Goal: Transaction & Acquisition: Purchase product/service

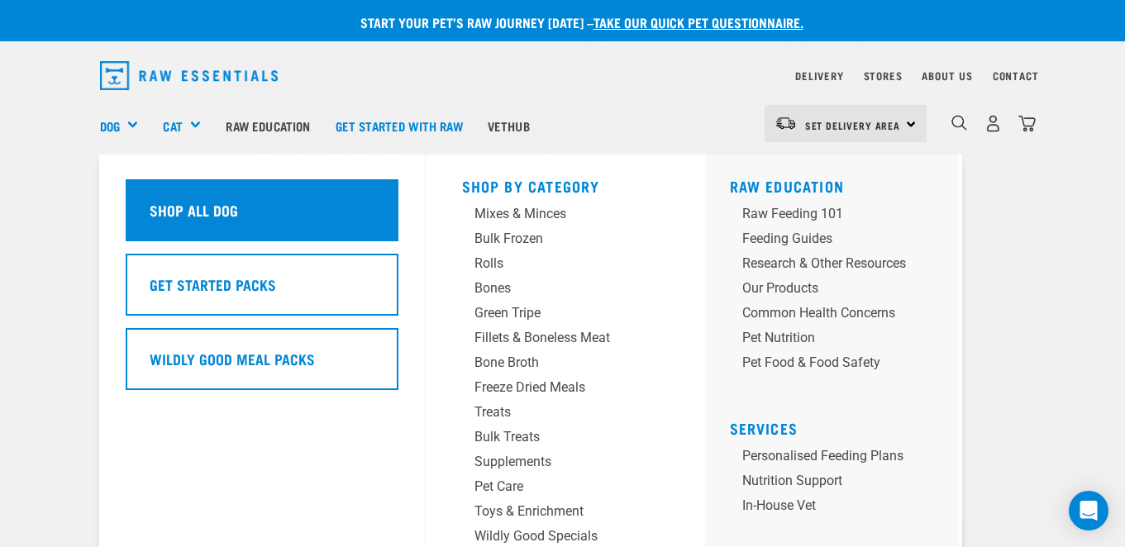
click at [204, 197] on div "Shop All Dog" at bounding box center [262, 210] width 273 height 62
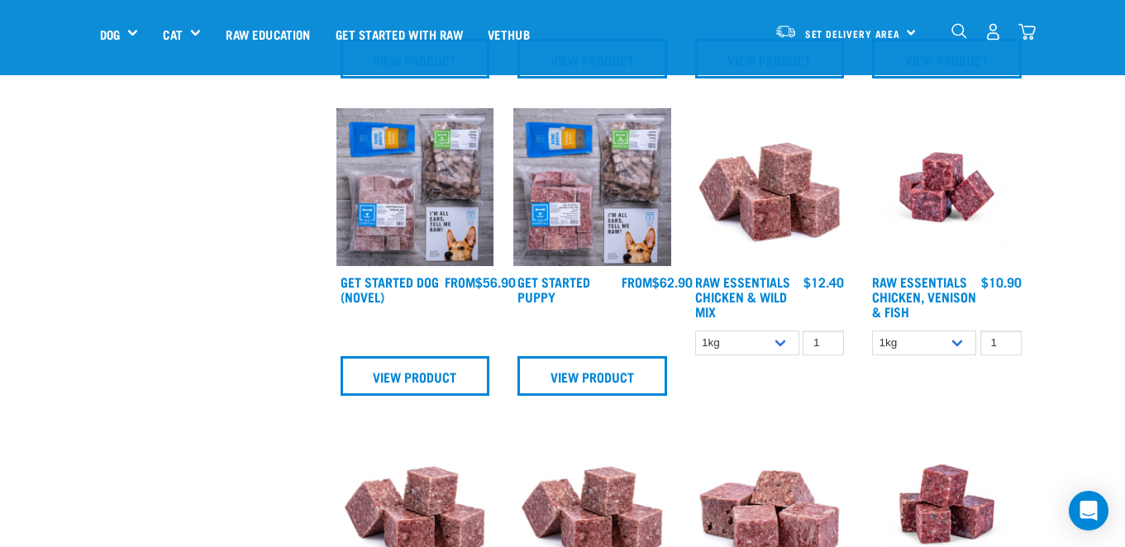
scroll to position [708, 0]
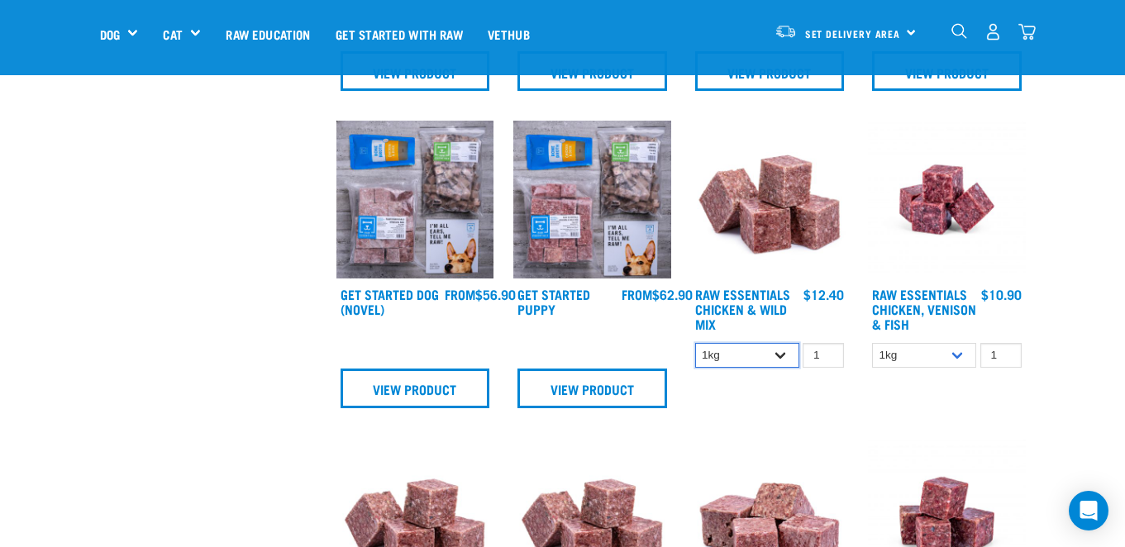
click at [783, 353] on select "1kg 3kg Bulk (10kg)" at bounding box center [747, 356] width 104 height 26
click at [776, 359] on select "1kg 3kg Bulk (10kg)" at bounding box center [747, 356] width 104 height 26
select select "709"
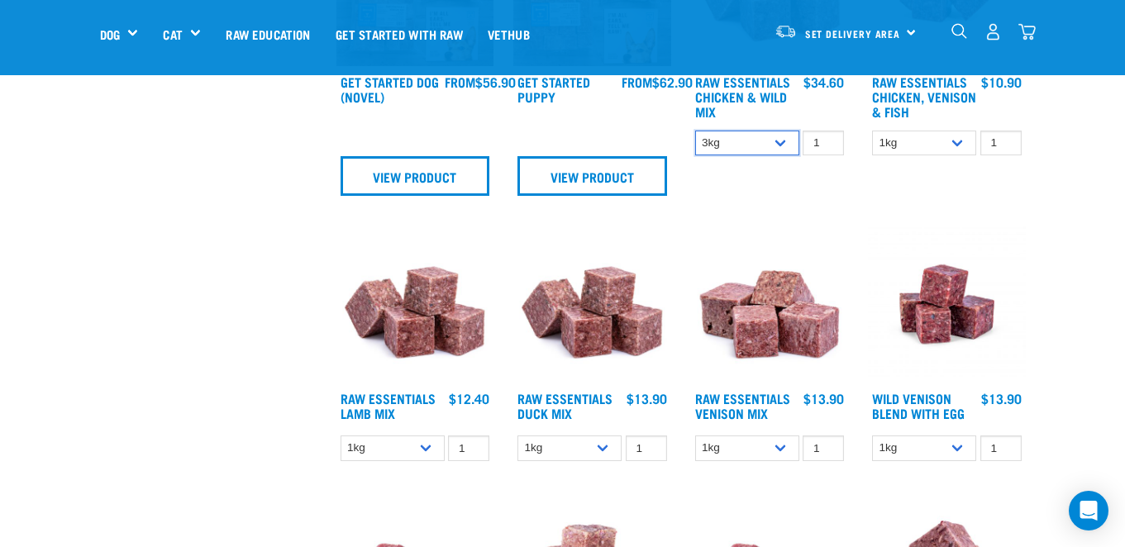
scroll to position [968, 0]
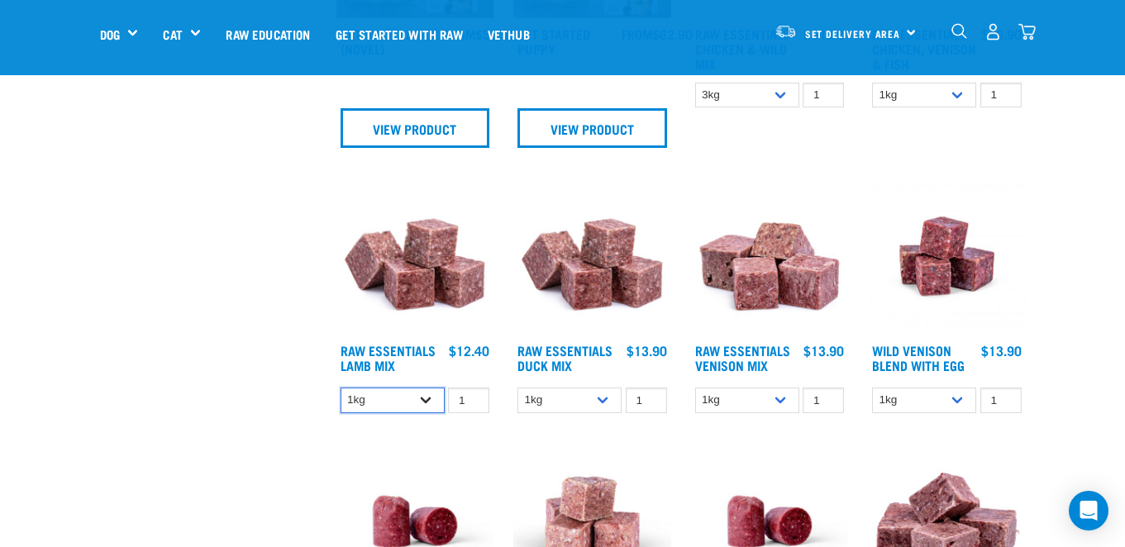
click at [417, 401] on select "1kg 3kg Bulk (10kg)" at bounding box center [392, 401] width 104 height 26
select select "24"
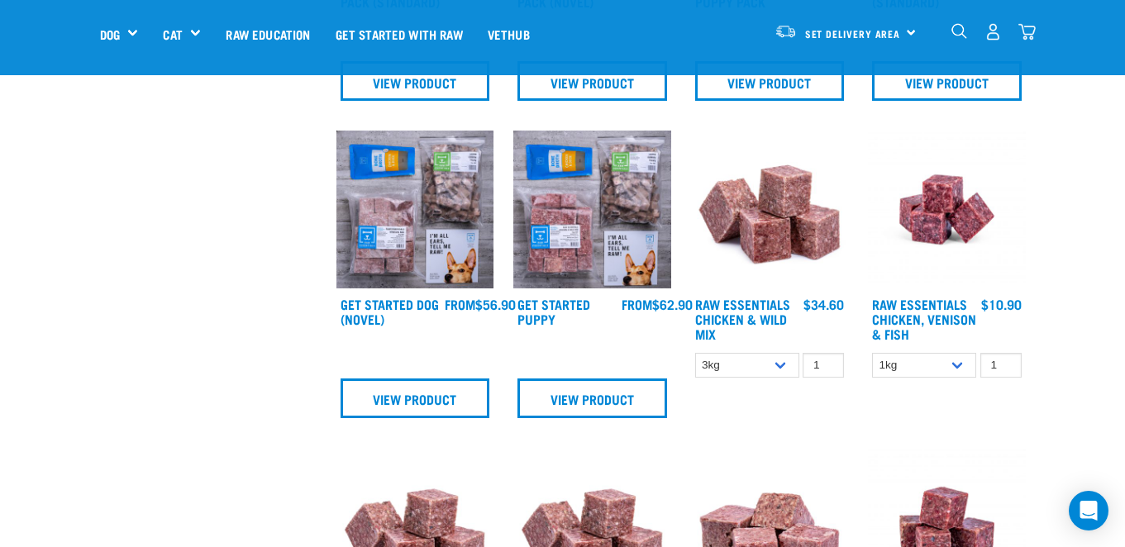
scroll to position [697, 0]
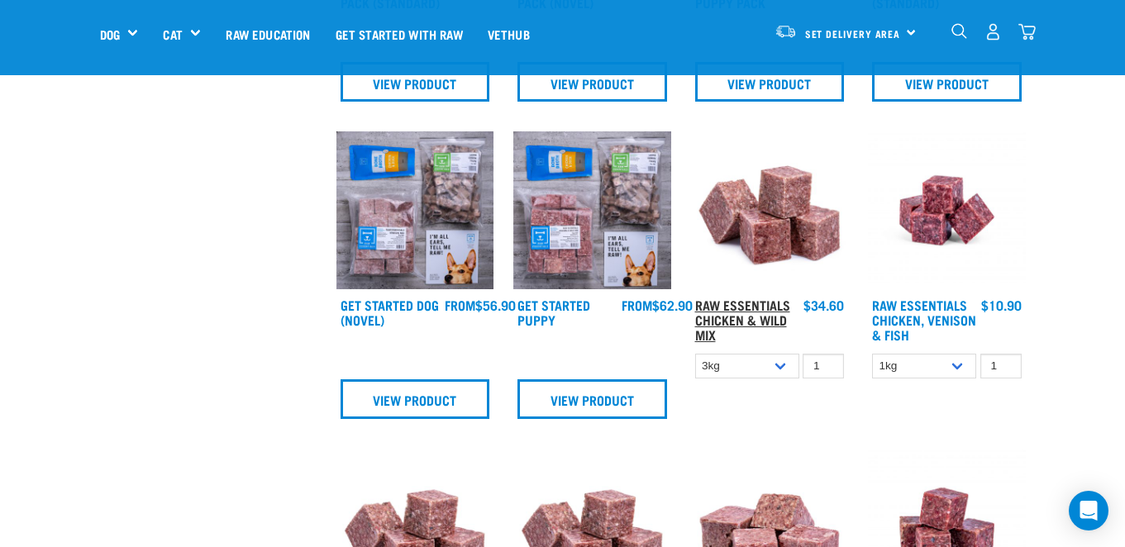
click at [758, 317] on link "Raw Essentials Chicken & Wild Mix" at bounding box center [742, 319] width 95 height 37
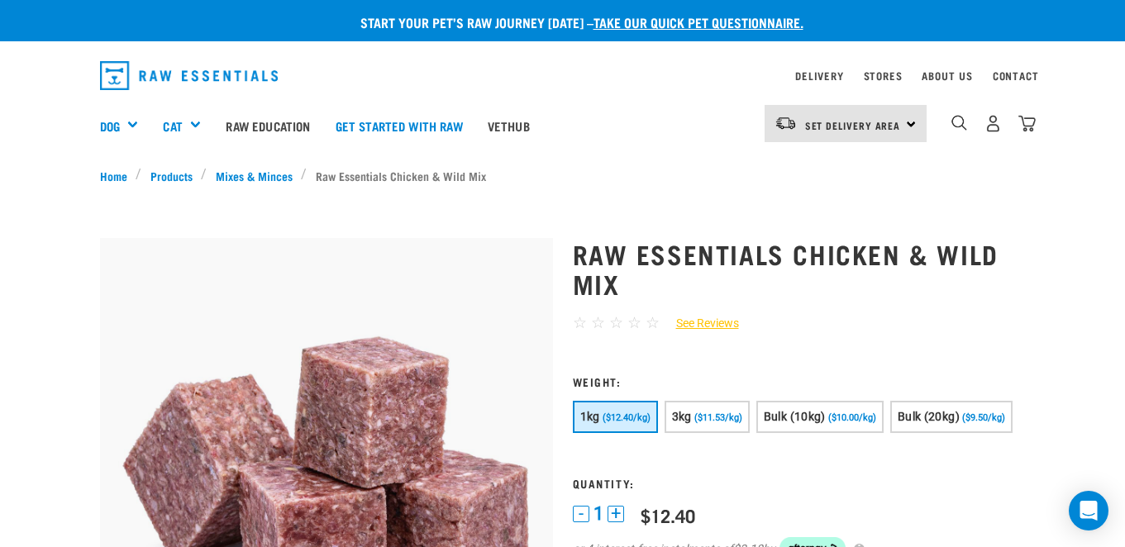
scroll to position [166, 0]
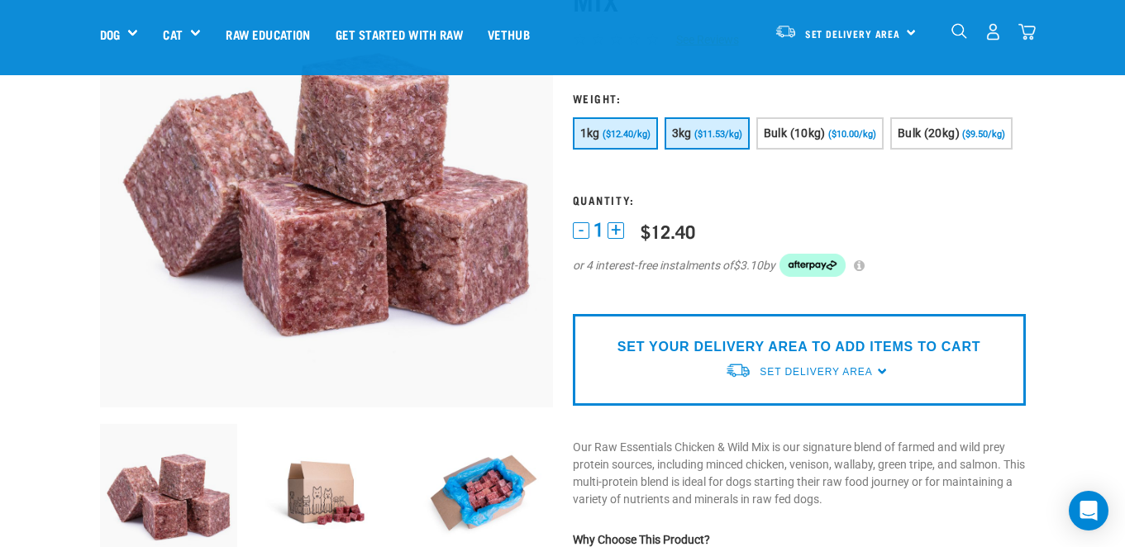
click at [711, 136] on span "($11.53/kg)" at bounding box center [718, 134] width 48 height 11
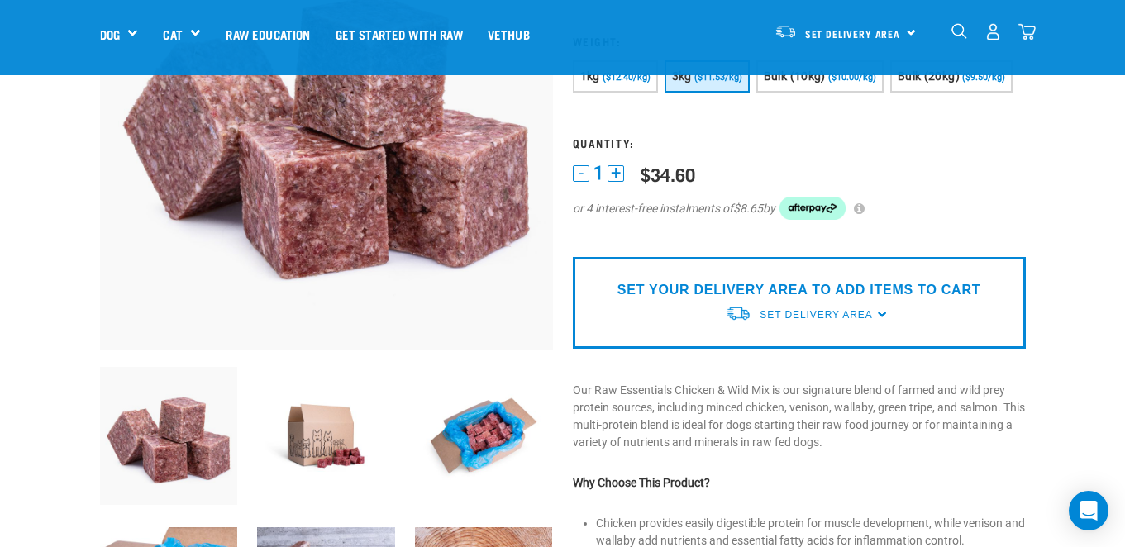
scroll to position [0, 0]
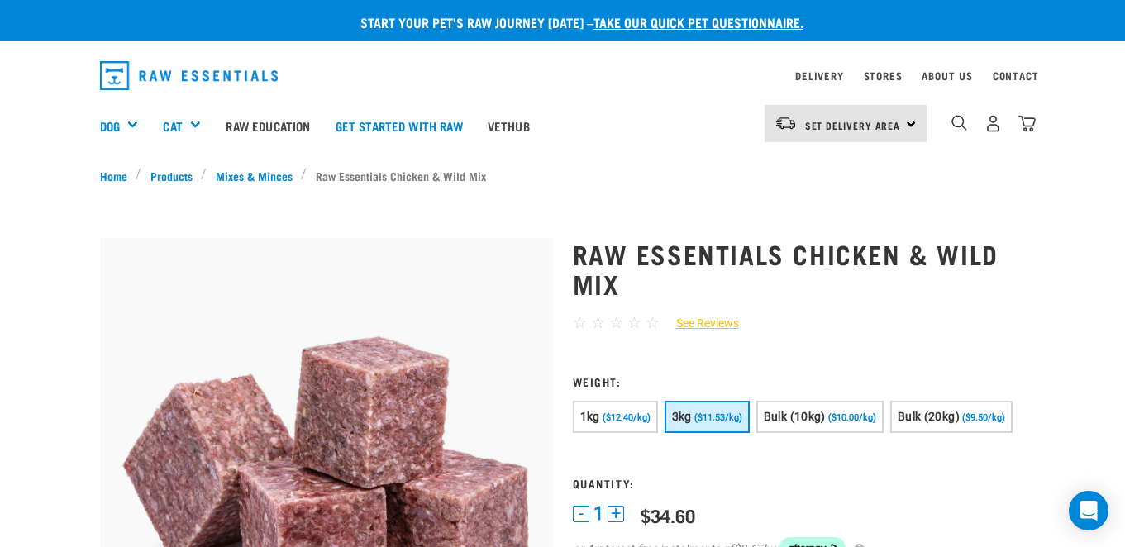
click at [885, 135] on link "Set Delivery Area" at bounding box center [853, 125] width 96 height 26
click at [838, 169] on link "[GEOGRAPHIC_DATA]" at bounding box center [843, 170] width 159 height 36
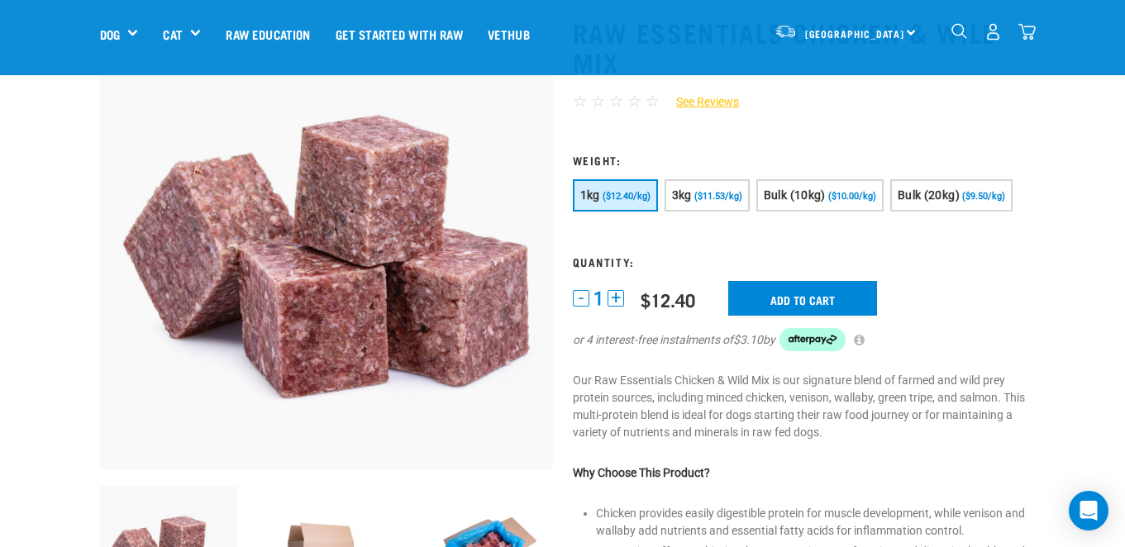
scroll to position [113, 0]
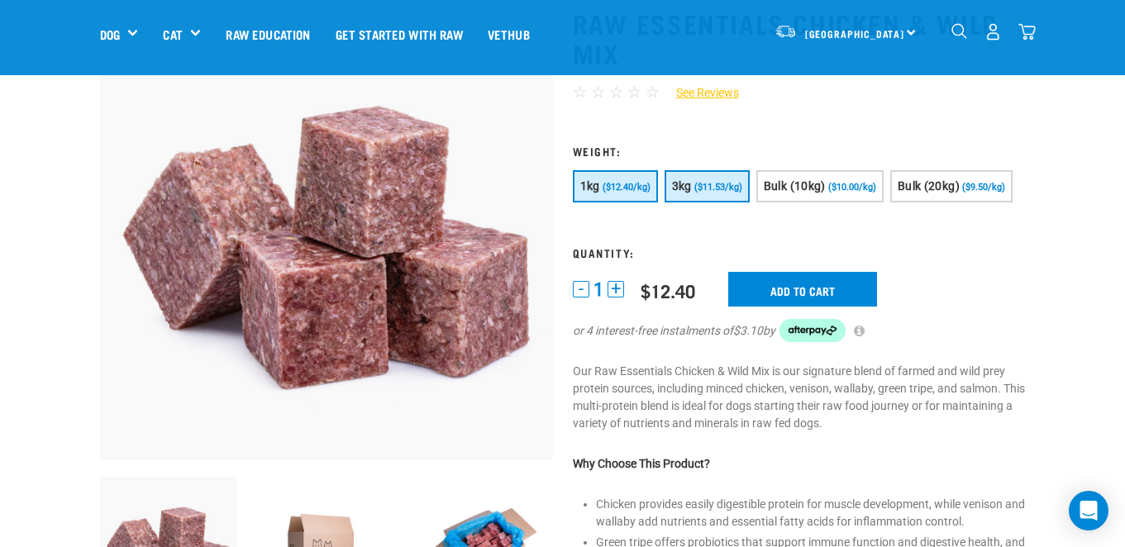
click at [721, 187] on span "($11.53/kg)" at bounding box center [718, 187] width 48 height 11
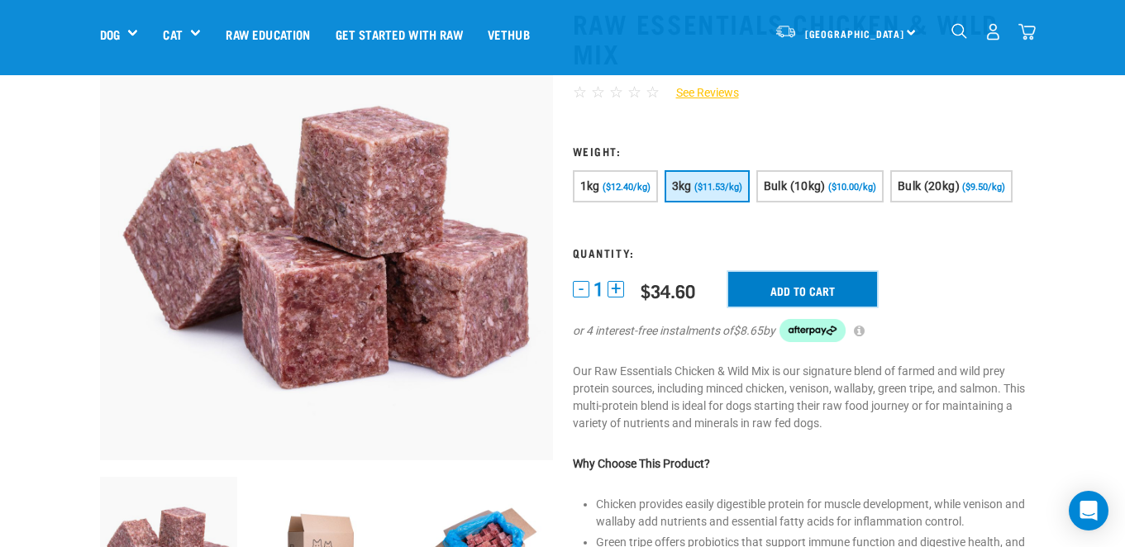
click at [816, 281] on input "Add to cart" at bounding box center [802, 289] width 149 height 35
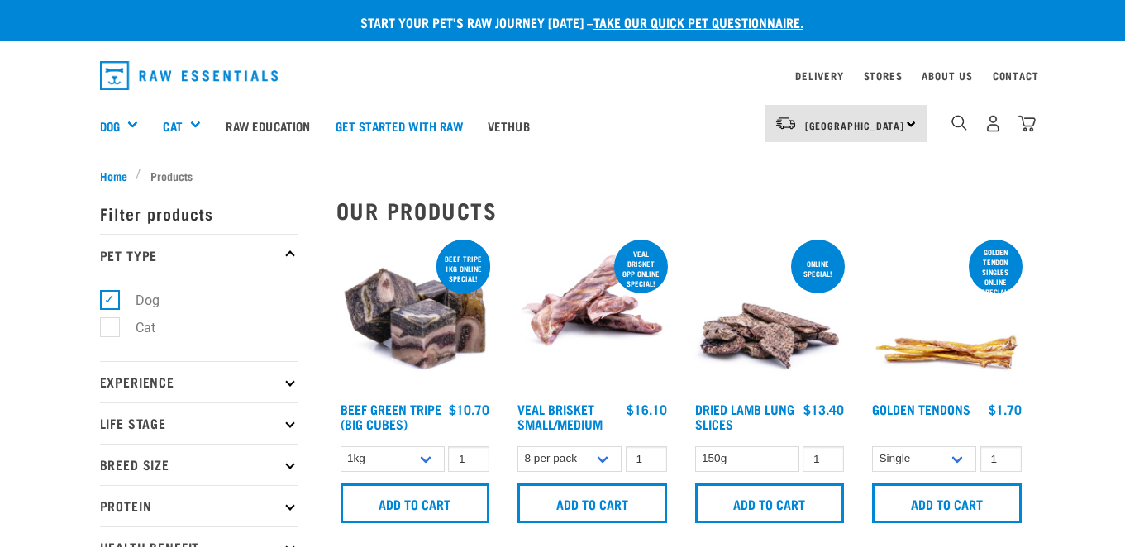
select select "709"
select select "24"
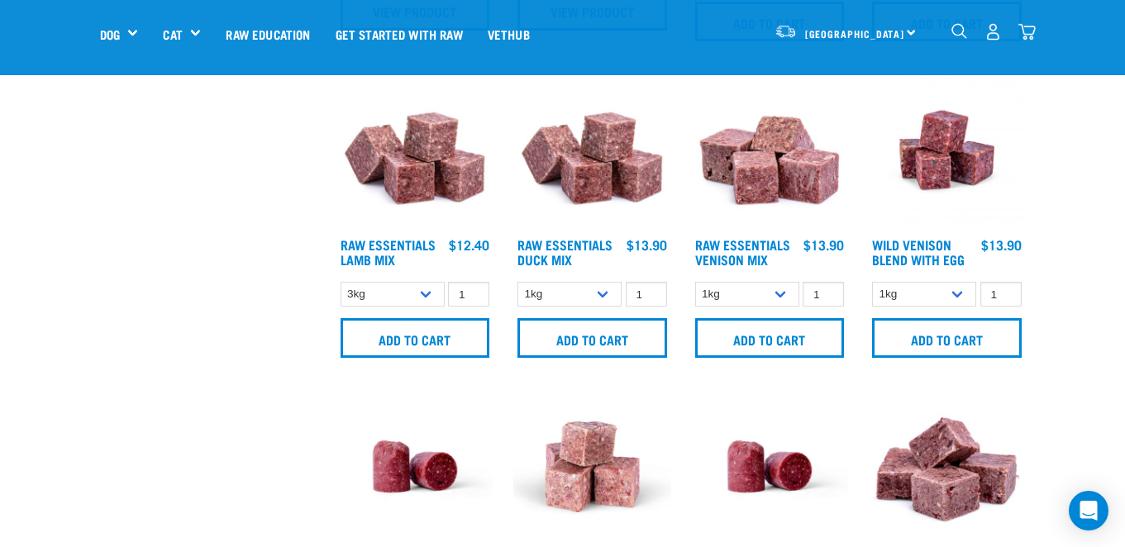
scroll to position [1015, 0]
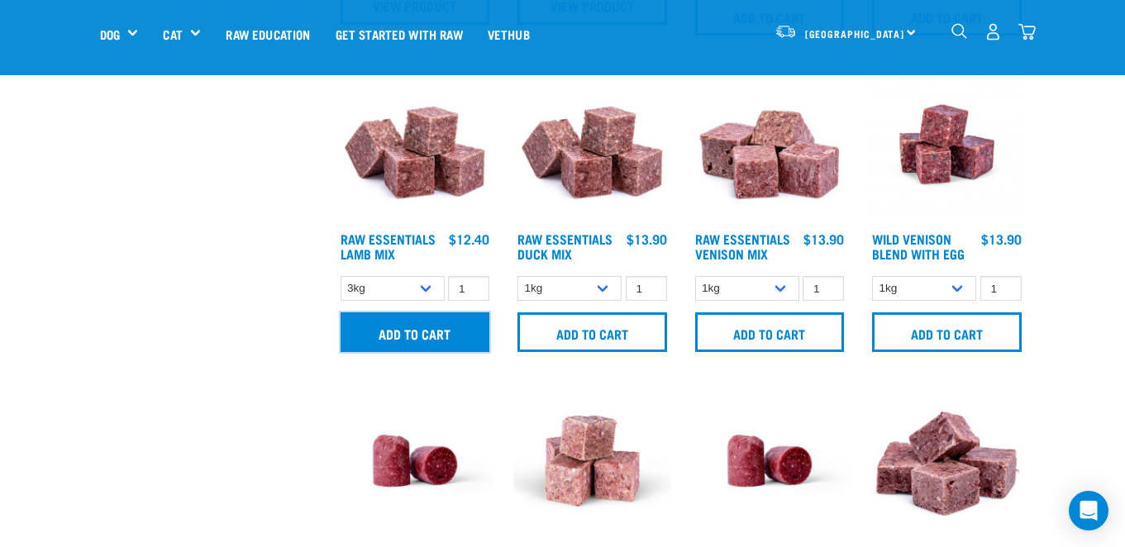
click at [430, 319] on input "Add to cart" at bounding box center [415, 332] width 150 height 40
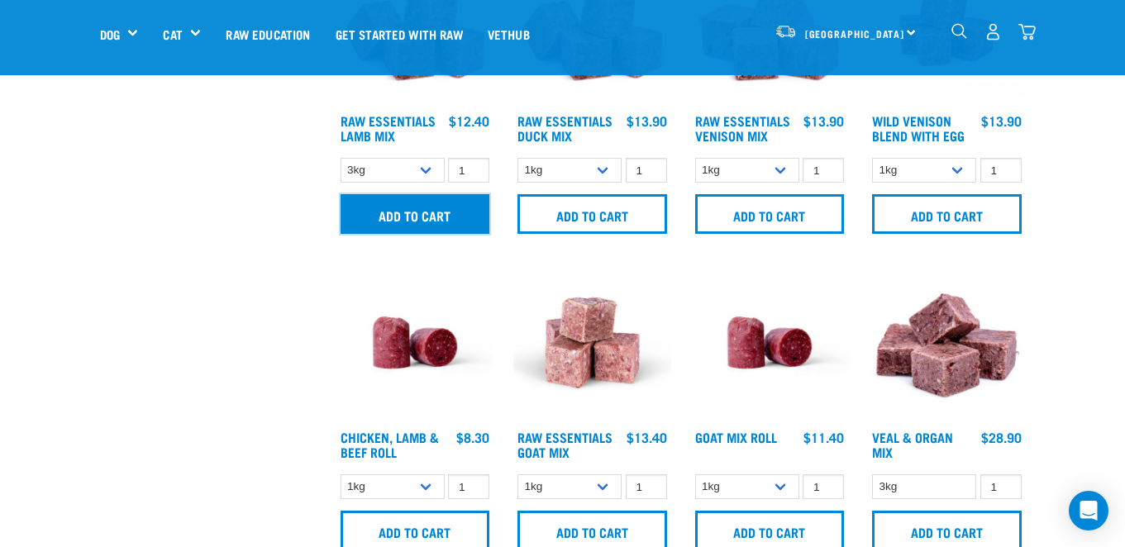
scroll to position [1152, 0]
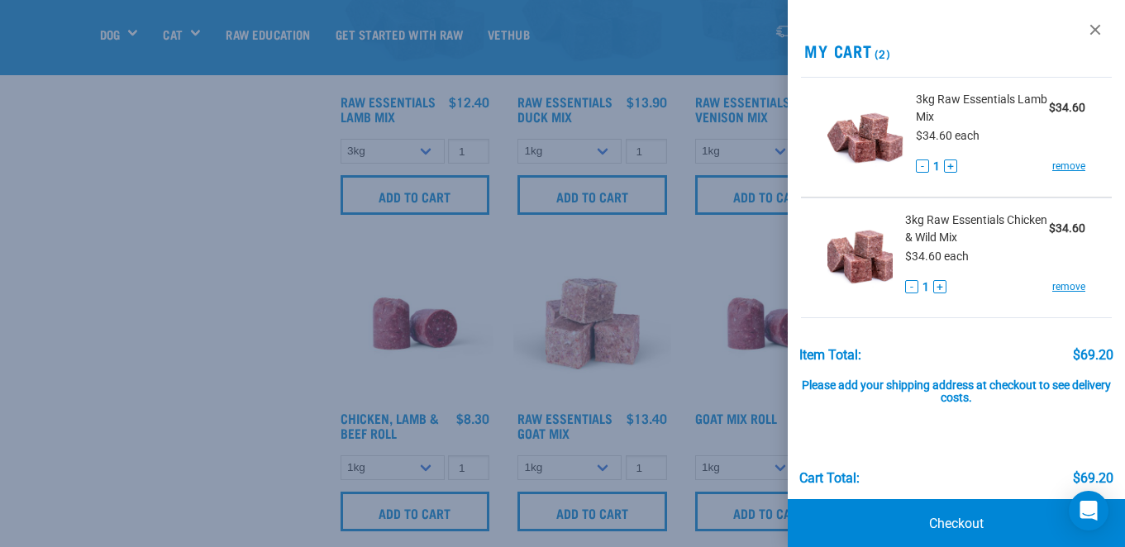
click at [201, 272] on div at bounding box center [562, 273] width 1125 height 547
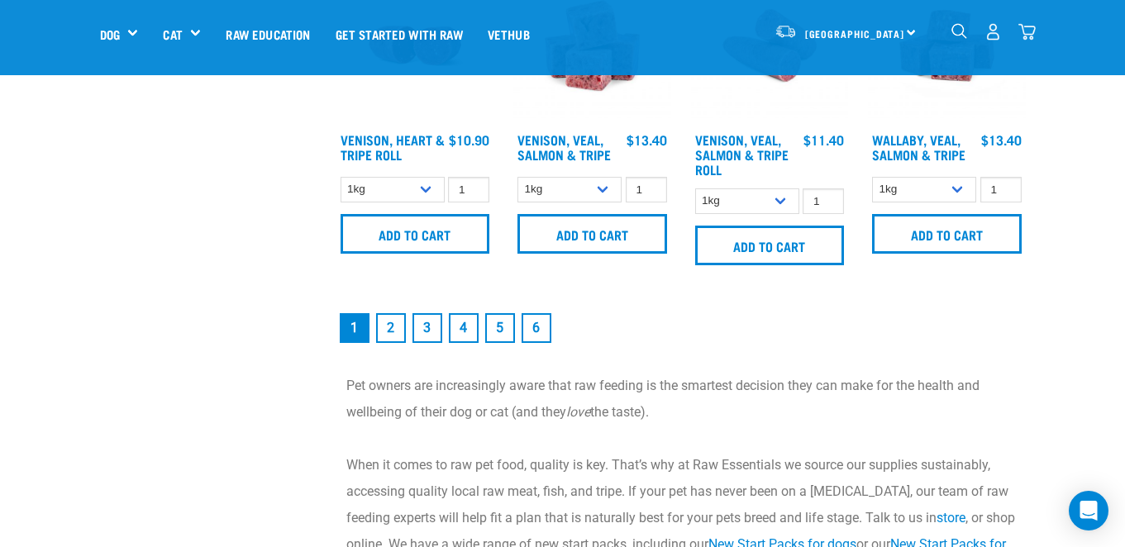
scroll to position [2394, 0]
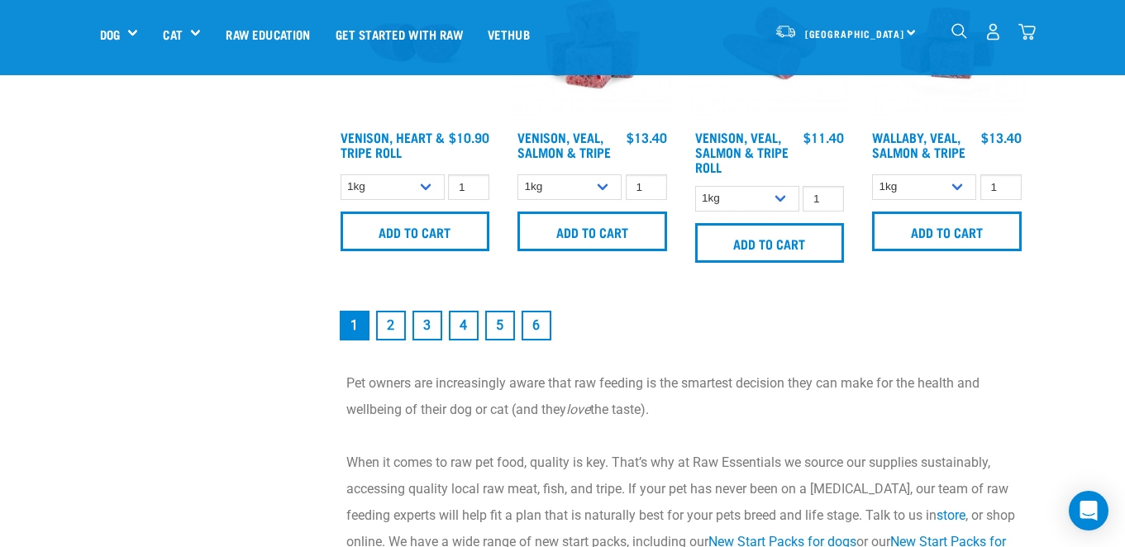
click at [397, 335] on link "2" at bounding box center [391, 326] width 30 height 30
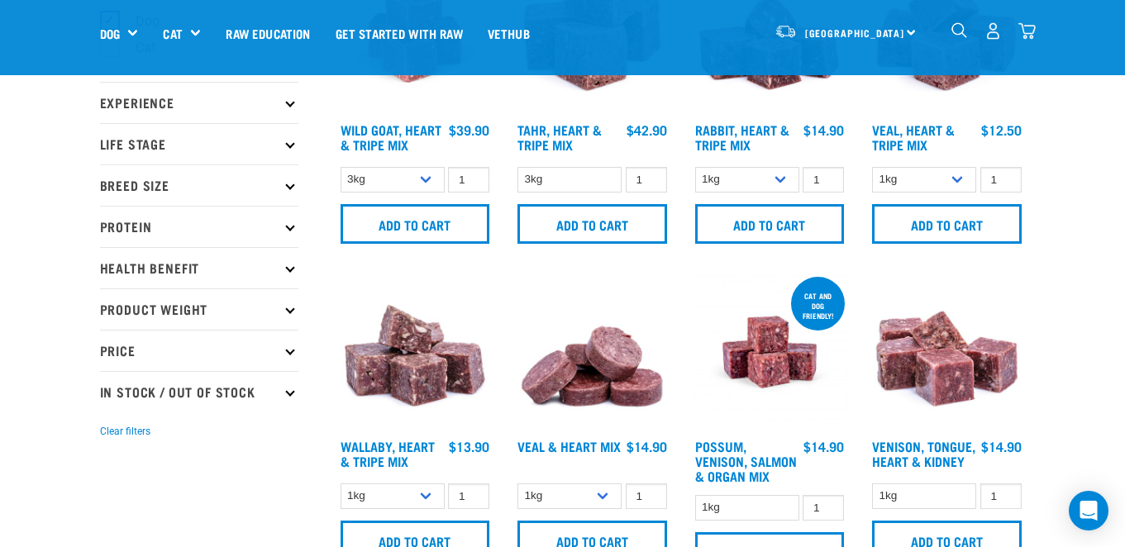
scroll to position [164, 0]
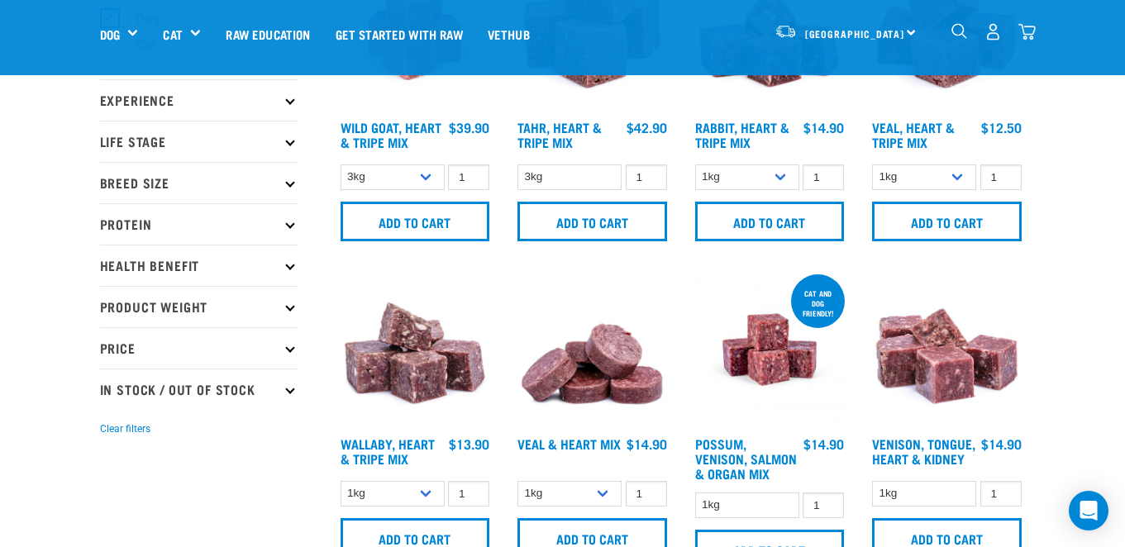
click at [257, 216] on p "Protein" at bounding box center [199, 223] width 198 height 41
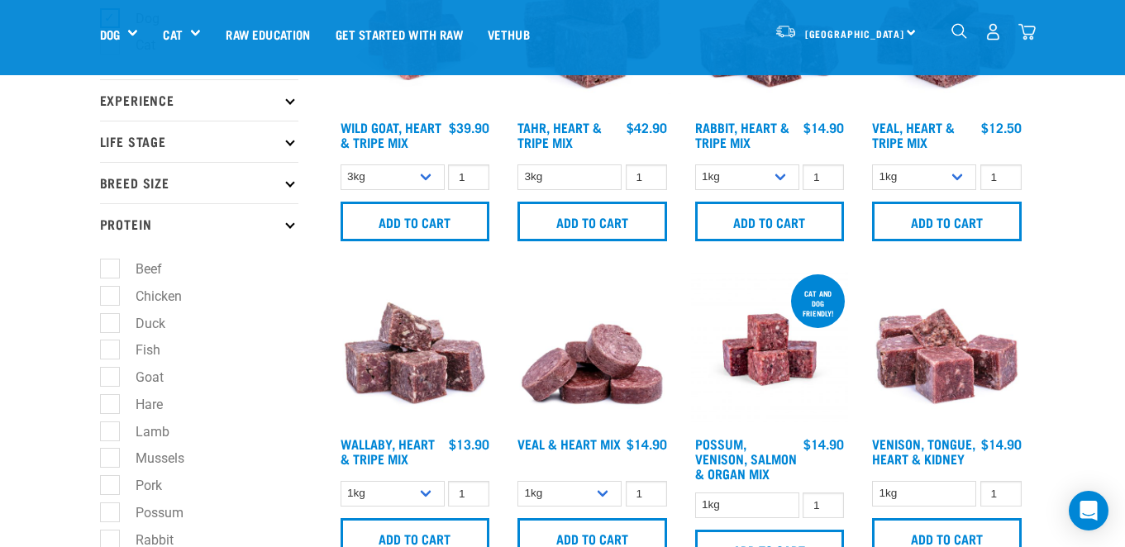
click at [155, 269] on label "Beef" at bounding box center [138, 269] width 59 height 21
click at [111, 269] on input "Beef" at bounding box center [105, 266] width 11 height 11
checkbox input "true"
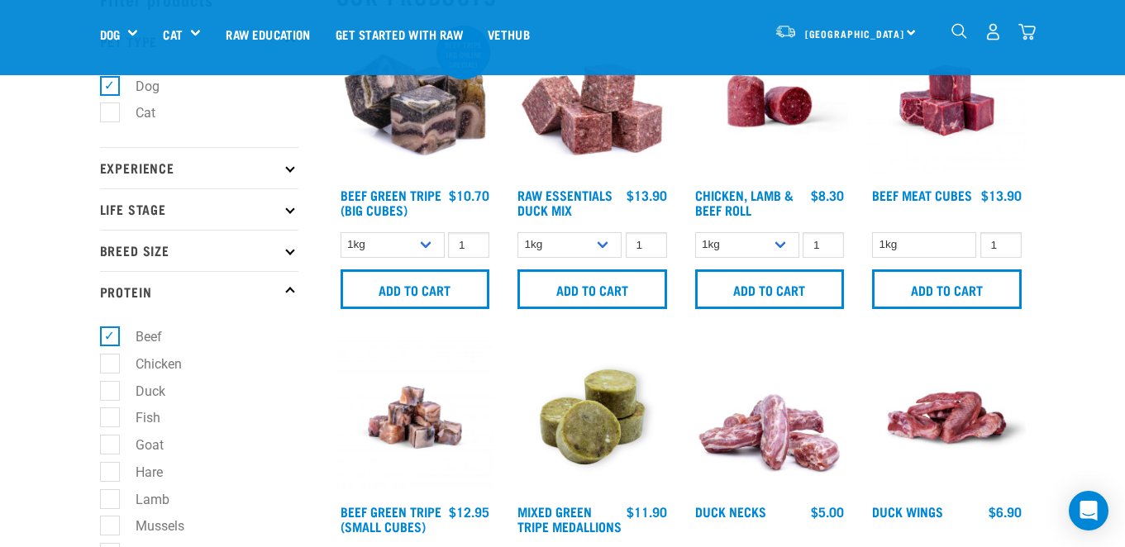
scroll to position [150, 0]
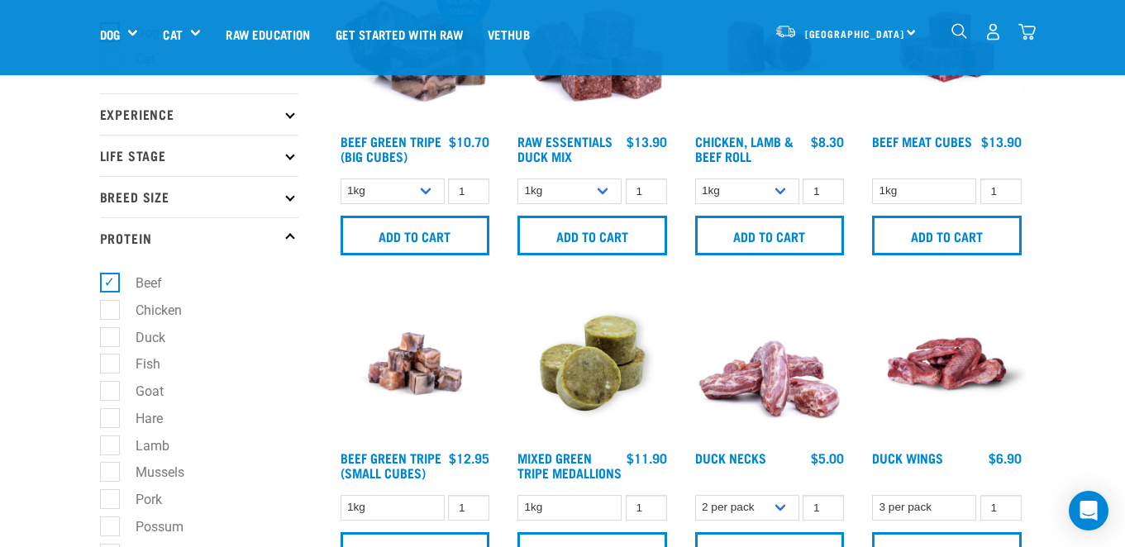
click at [111, 283] on label "Beef" at bounding box center [138, 283] width 59 height 21
click at [111, 283] on input "Beef" at bounding box center [105, 280] width 11 height 11
checkbox input "false"
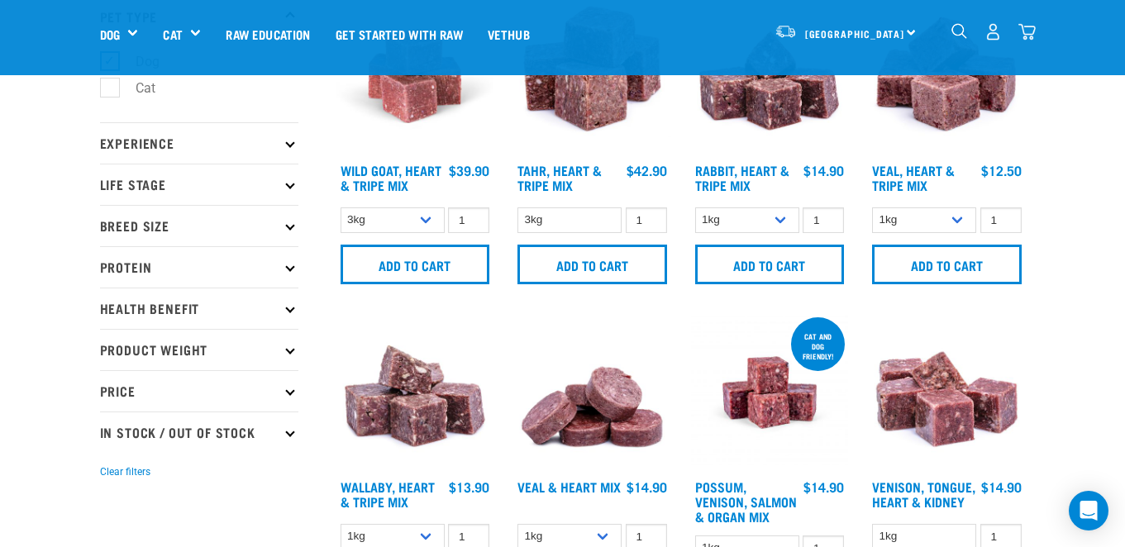
scroll to position [110, 0]
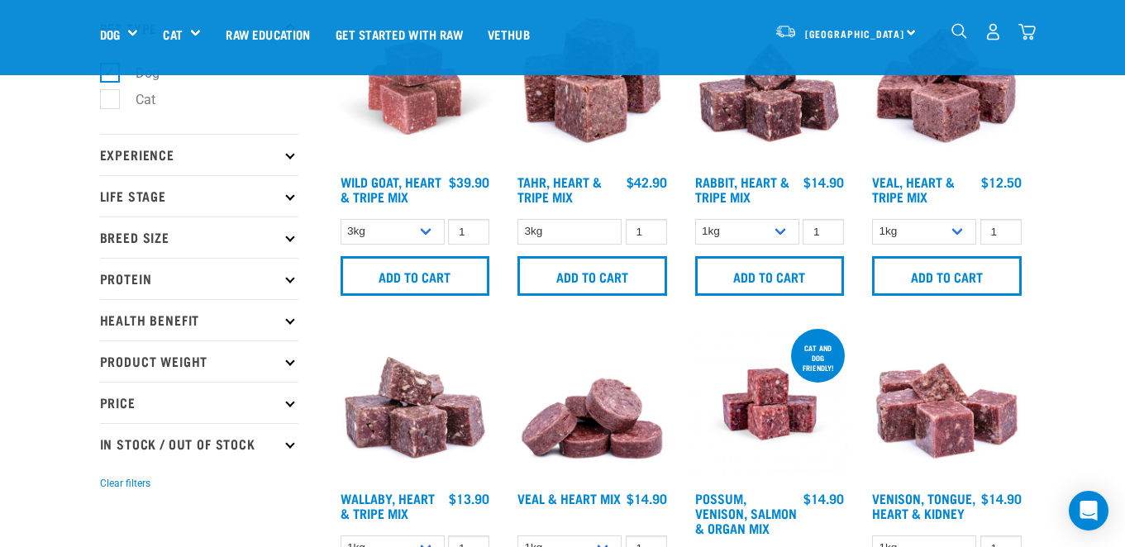
click at [220, 313] on p "Health Benefit" at bounding box center [199, 319] width 198 height 41
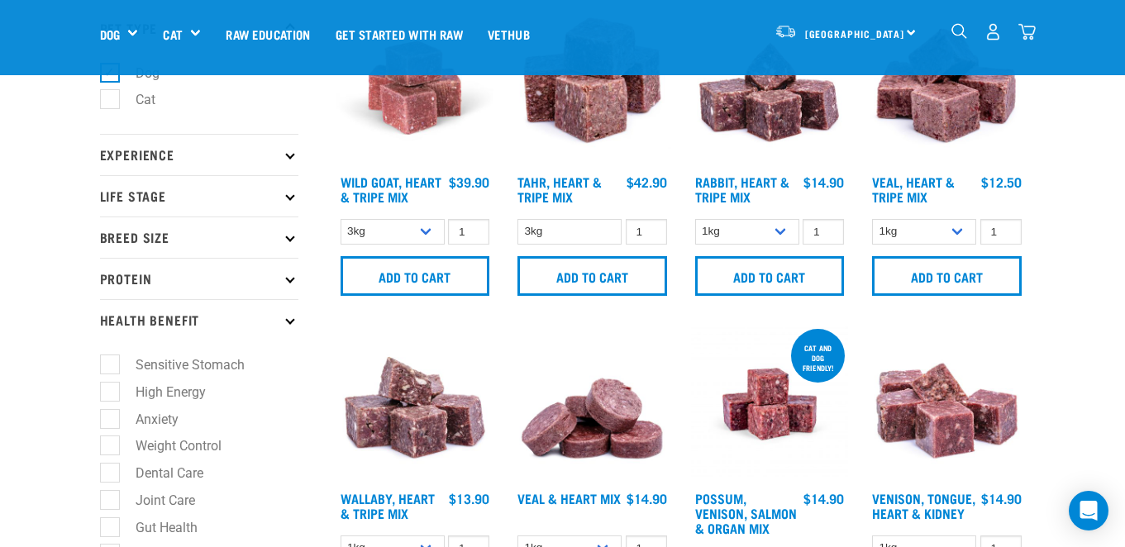
click at [220, 314] on p "Health Benefit" at bounding box center [199, 319] width 198 height 41
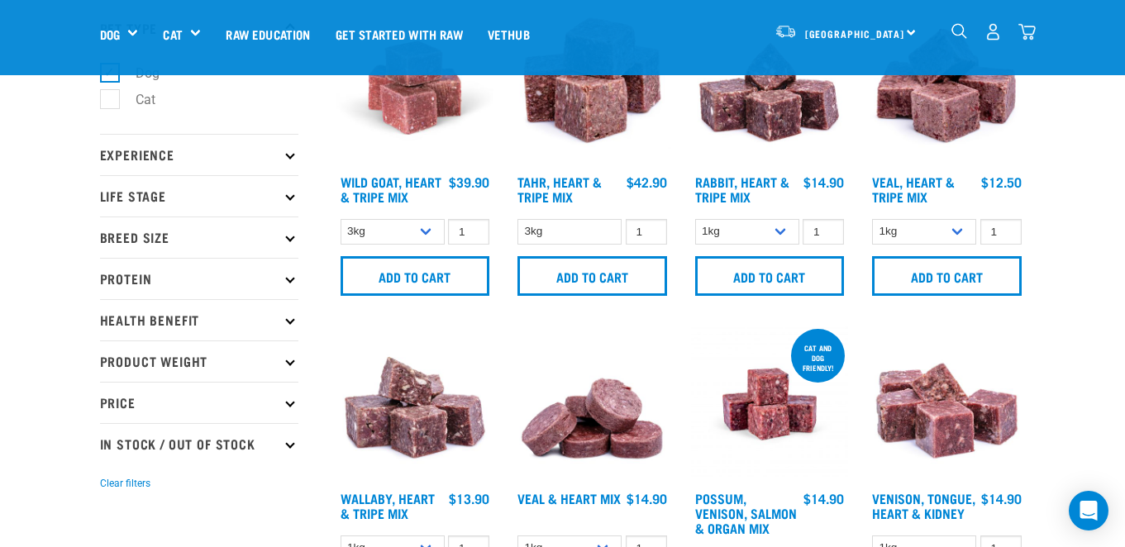
click at [262, 207] on p "Life Stage" at bounding box center [199, 195] width 198 height 41
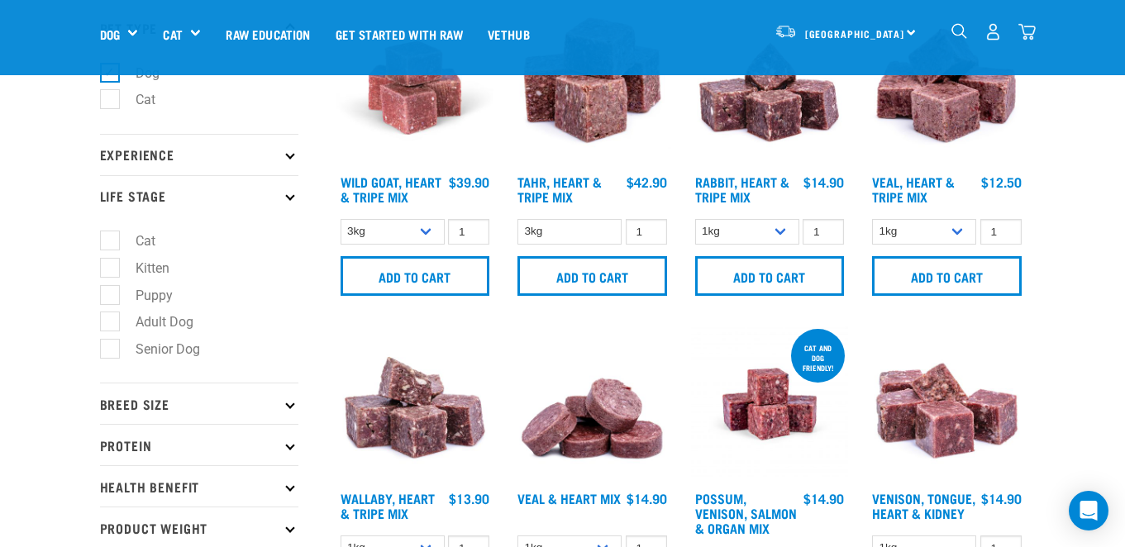
click at [263, 208] on p "Life Stage" at bounding box center [199, 195] width 198 height 41
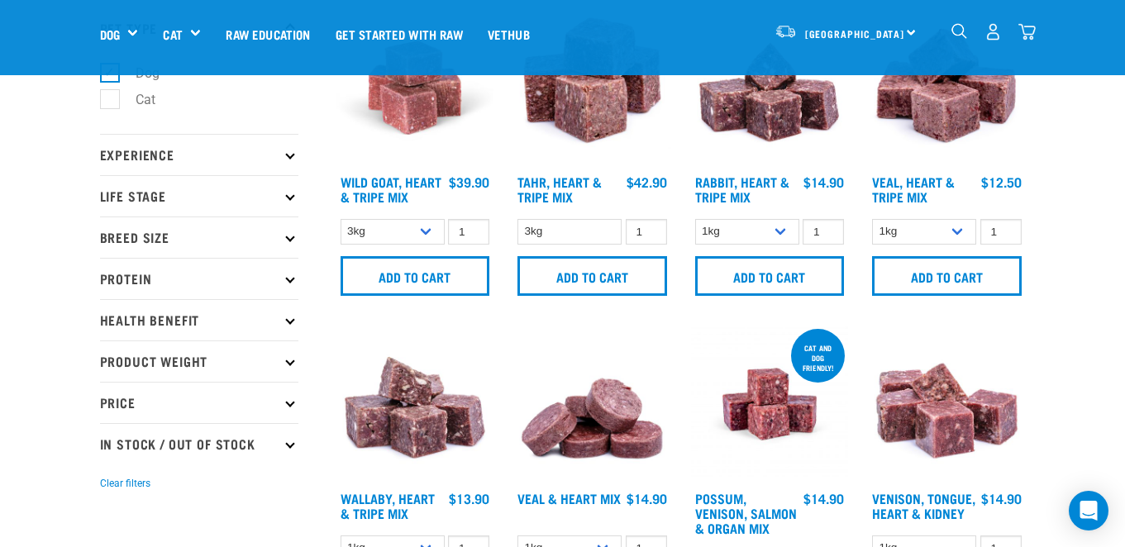
click at [250, 233] on p "Breed Size" at bounding box center [199, 236] width 198 height 41
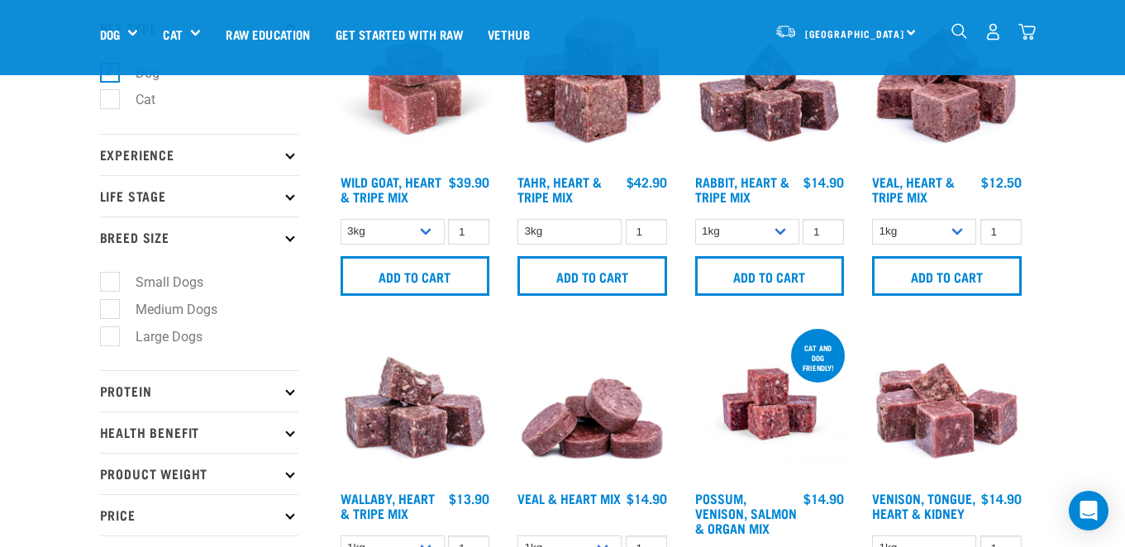
click at [250, 233] on p "Breed Size" at bounding box center [199, 236] width 198 height 41
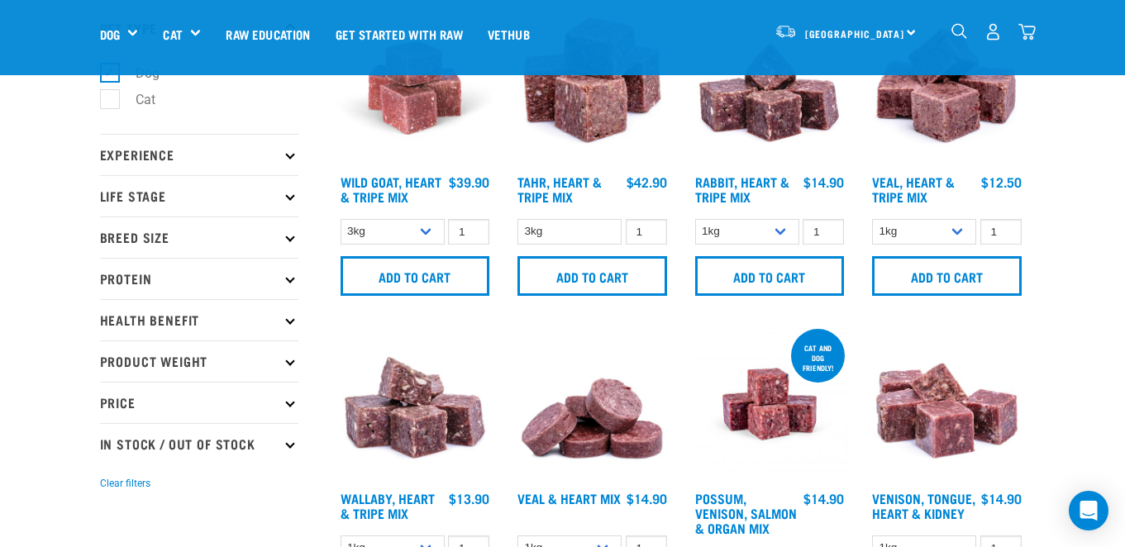
click at [273, 150] on p "Experience" at bounding box center [199, 154] width 198 height 41
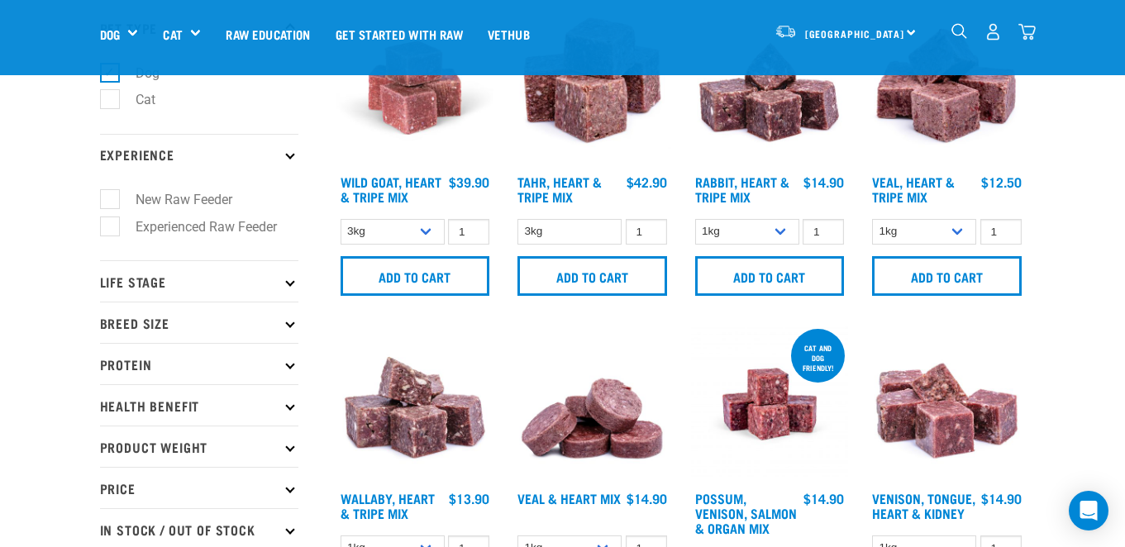
click at [216, 224] on label "Experienced Raw Feeder" at bounding box center [196, 226] width 174 height 21
click at [111, 224] on input "Experienced Raw Feeder" at bounding box center [105, 223] width 11 height 11
checkbox input "true"
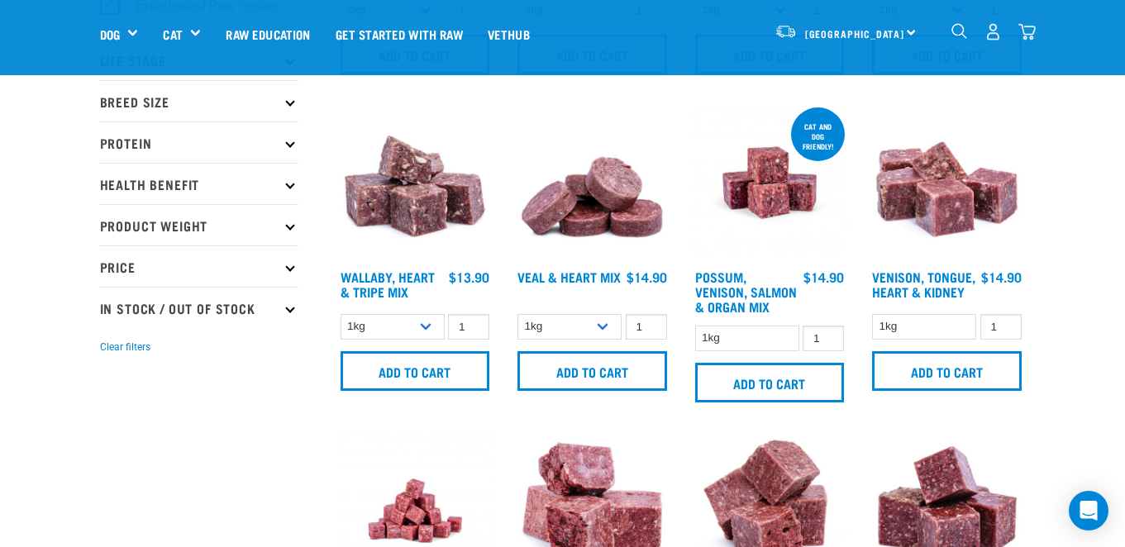
scroll to position [336, 0]
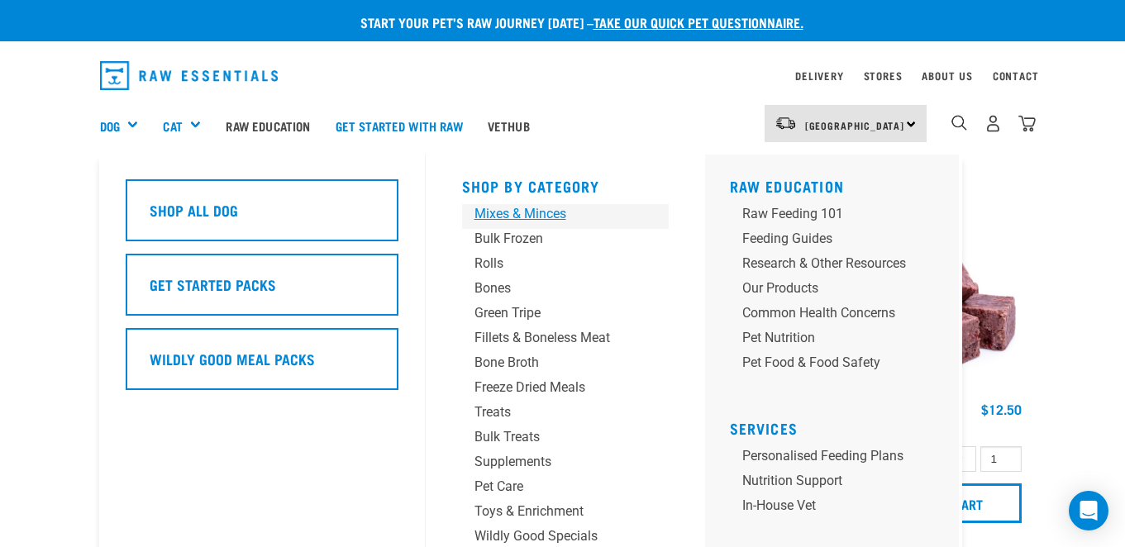
click at [507, 216] on div "Mixes & Minces" at bounding box center [551, 214] width 155 height 20
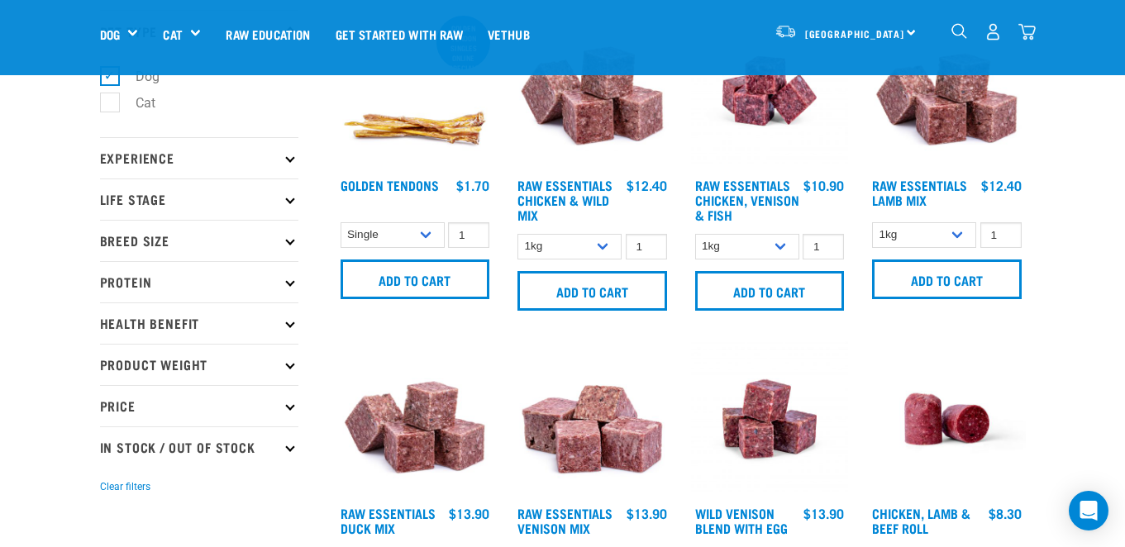
scroll to position [102, 0]
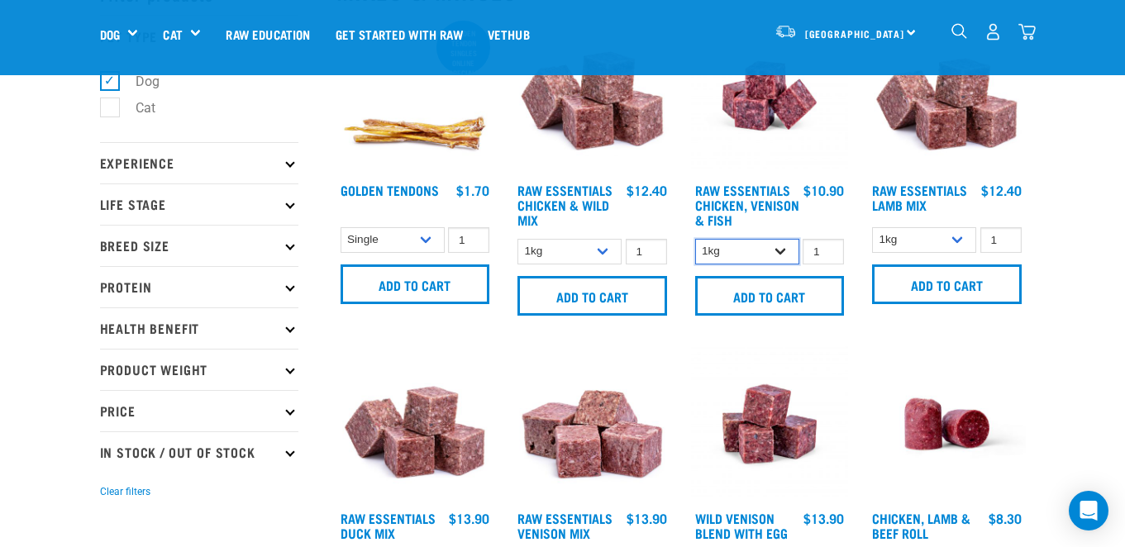
click at [778, 252] on select "1kg 3kg" at bounding box center [747, 252] width 104 height 26
select select "28665"
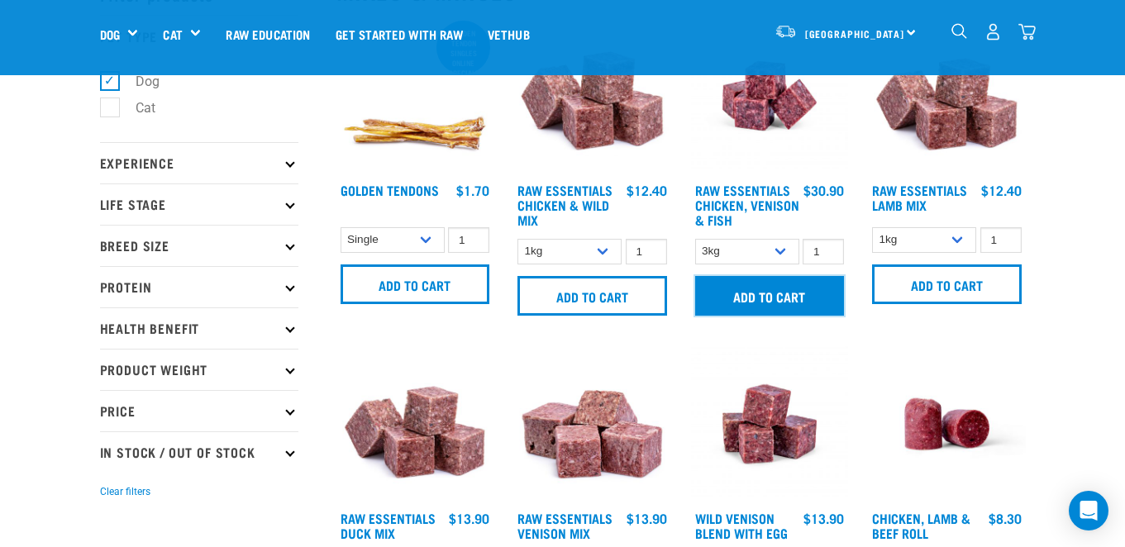
click at [759, 296] on input "Add to cart" at bounding box center [770, 296] width 150 height 40
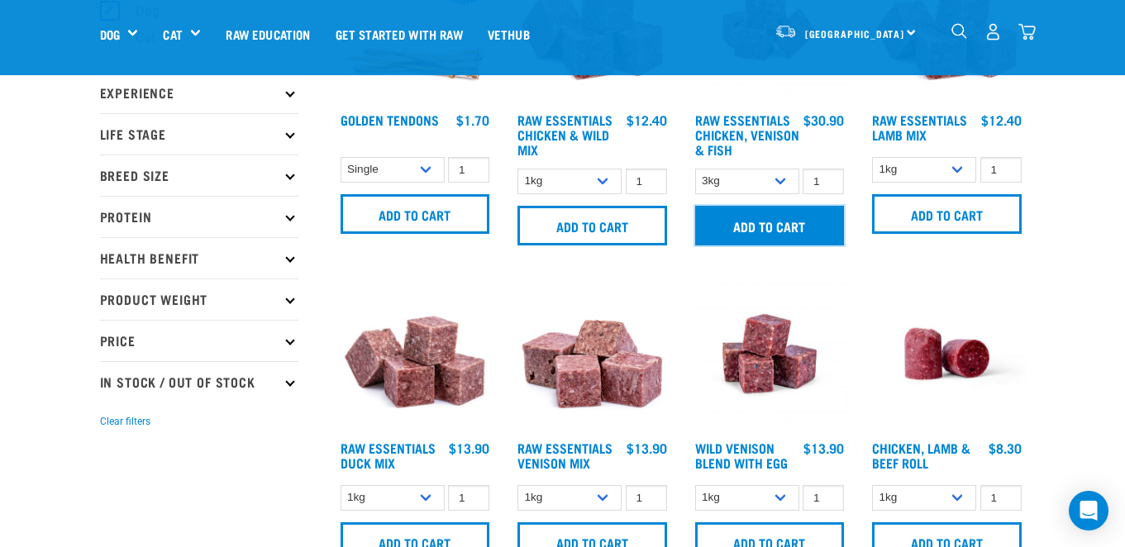
scroll to position [159, 0]
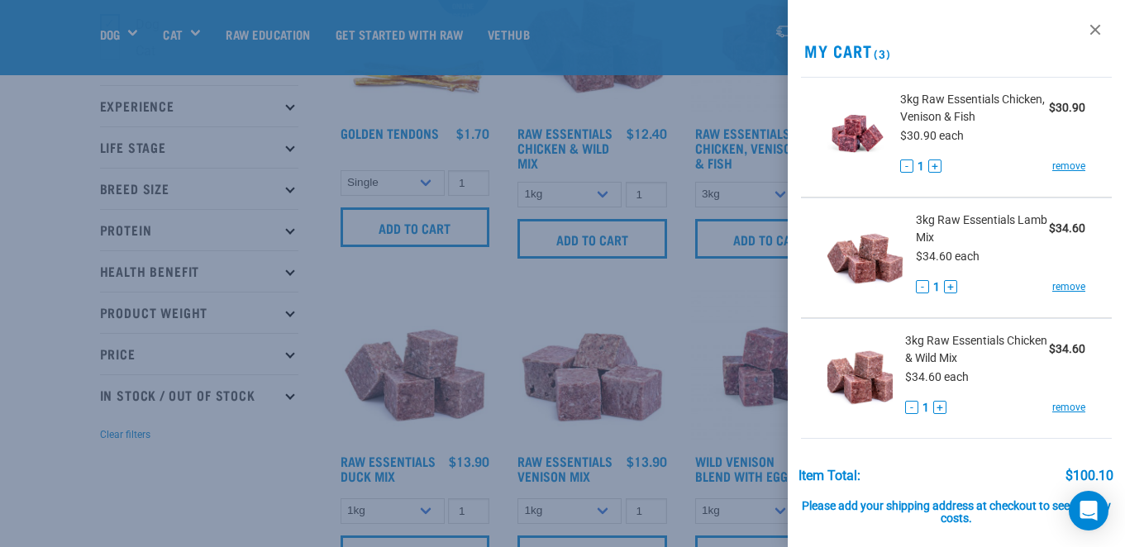
click at [676, 307] on div at bounding box center [562, 273] width 1125 height 547
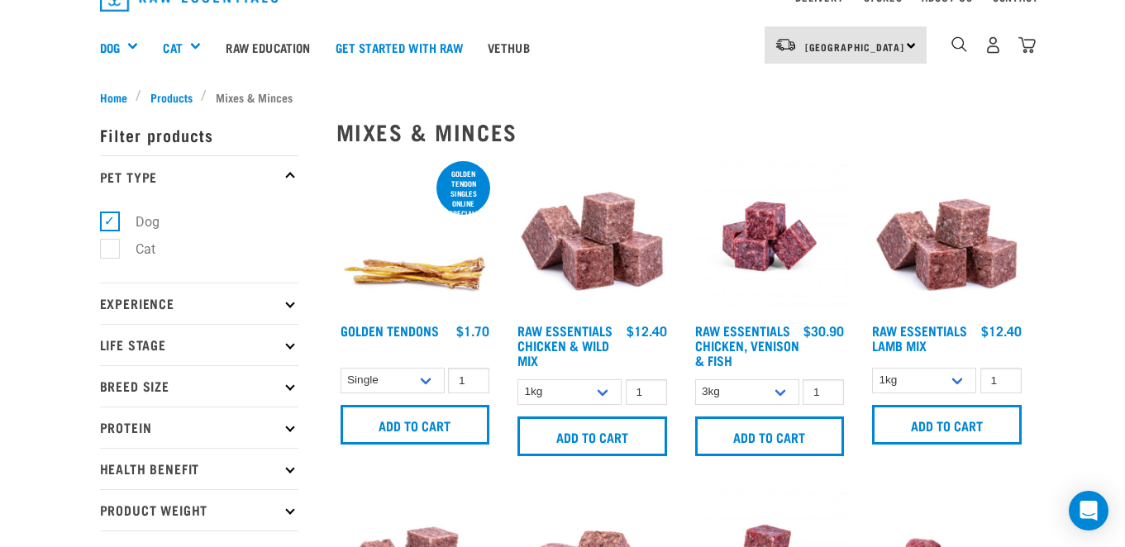
scroll to position [46, 0]
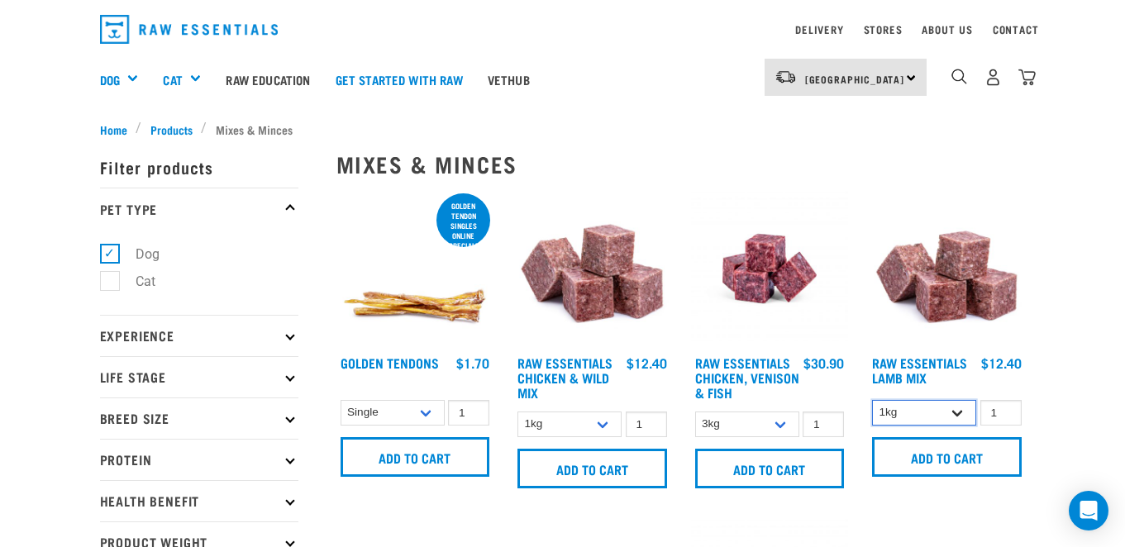
click at [953, 422] on select "1kg 3kg Bulk (10kg)" at bounding box center [924, 413] width 104 height 26
select select "24"
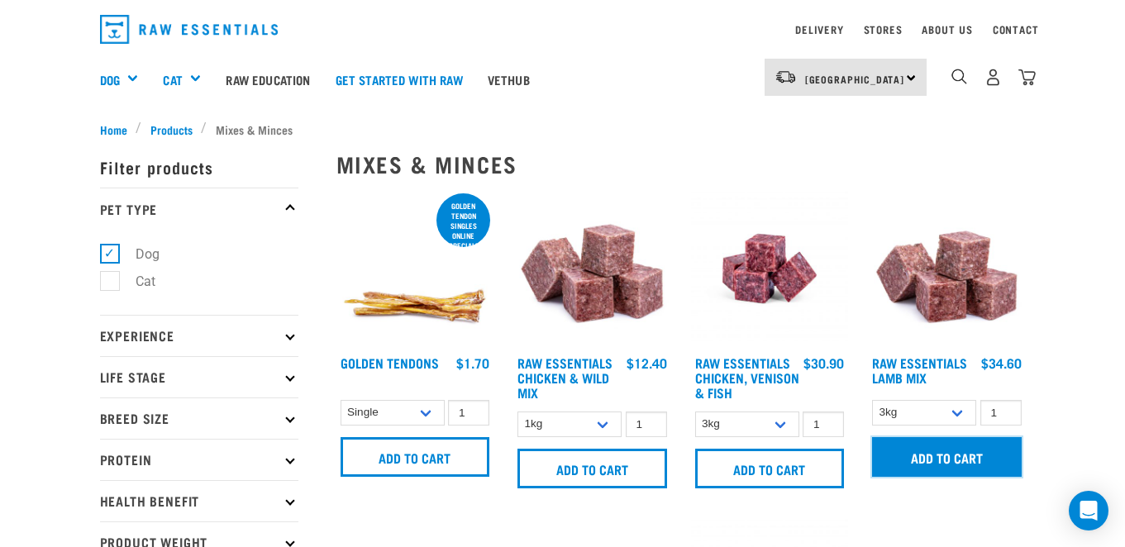
click at [951, 464] on input "Add to cart" at bounding box center [947, 457] width 150 height 40
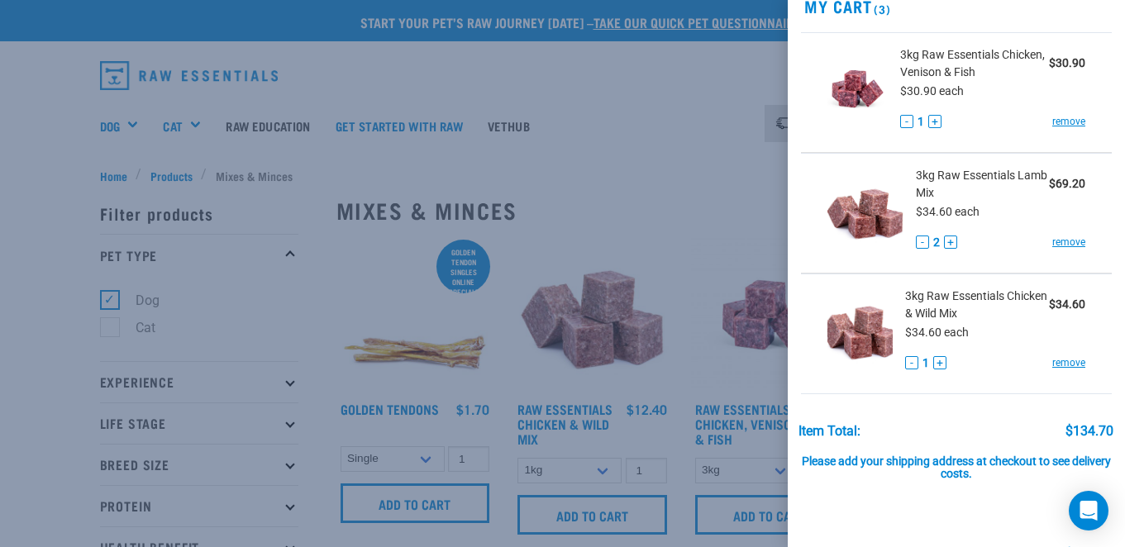
scroll to position [0, 0]
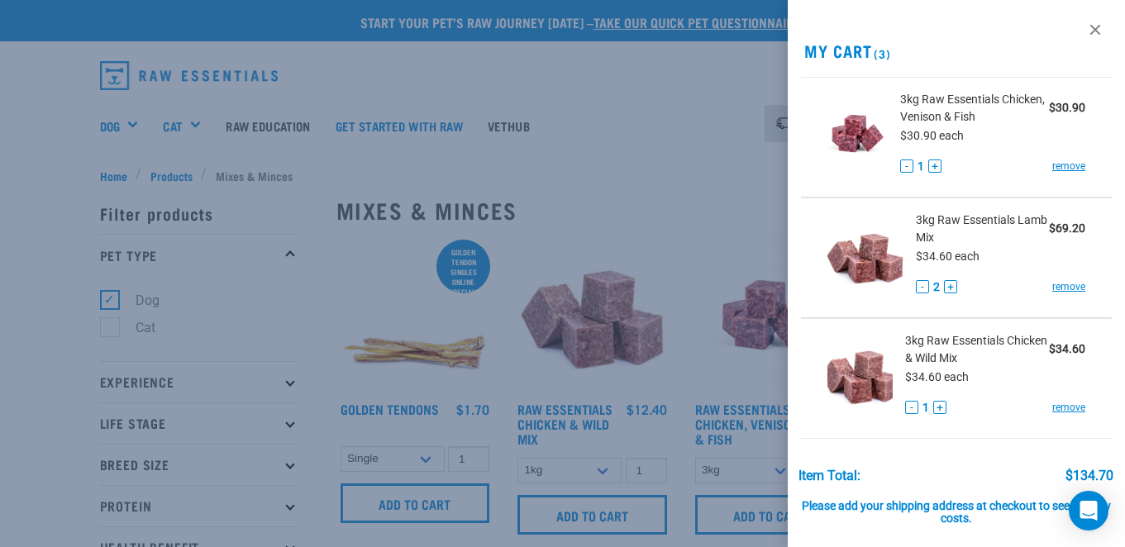
click at [701, 233] on div at bounding box center [562, 273] width 1125 height 547
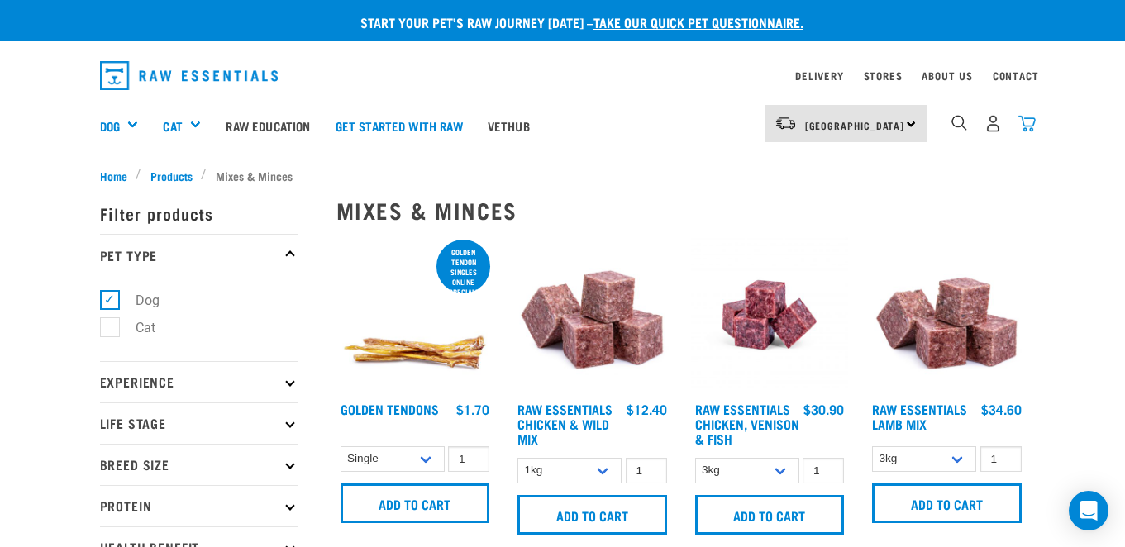
click at [1032, 122] on img "dropdown navigation" at bounding box center [1026, 123] width 17 height 17
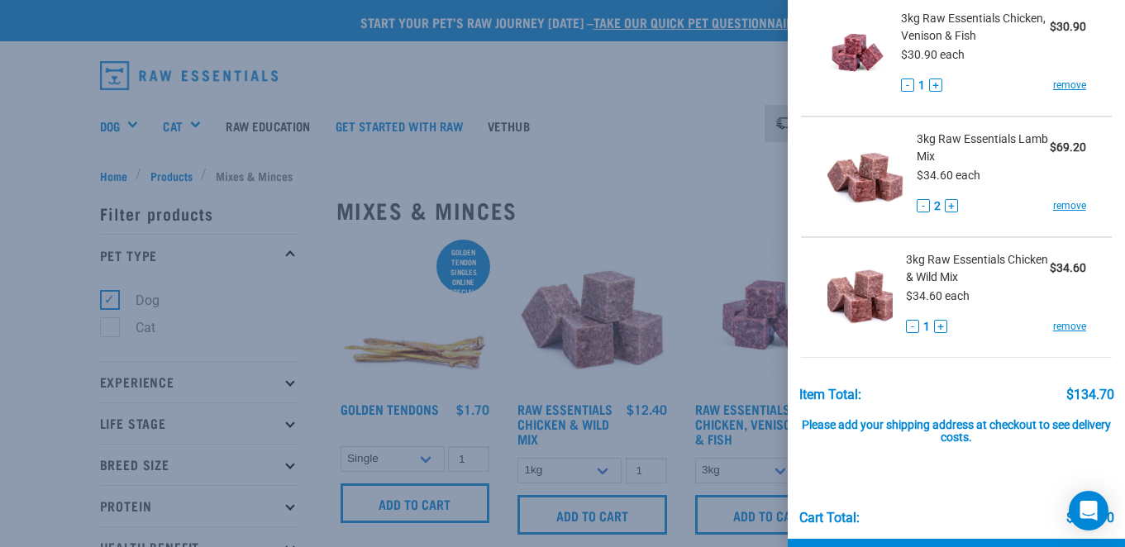
scroll to position [142, 0]
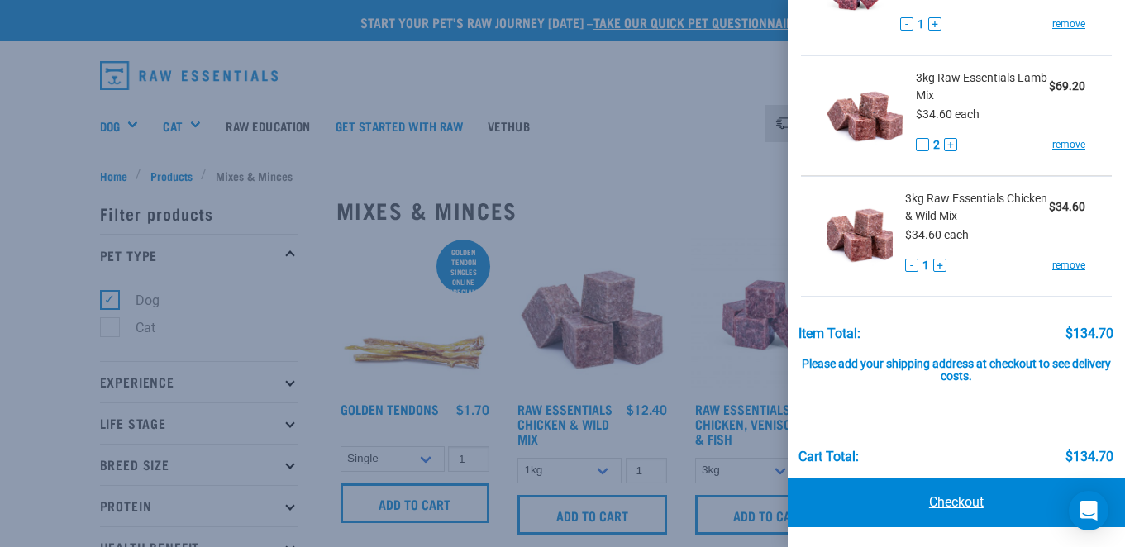
click at [949, 503] on link "Checkout" at bounding box center [955, 503] width 337 height 50
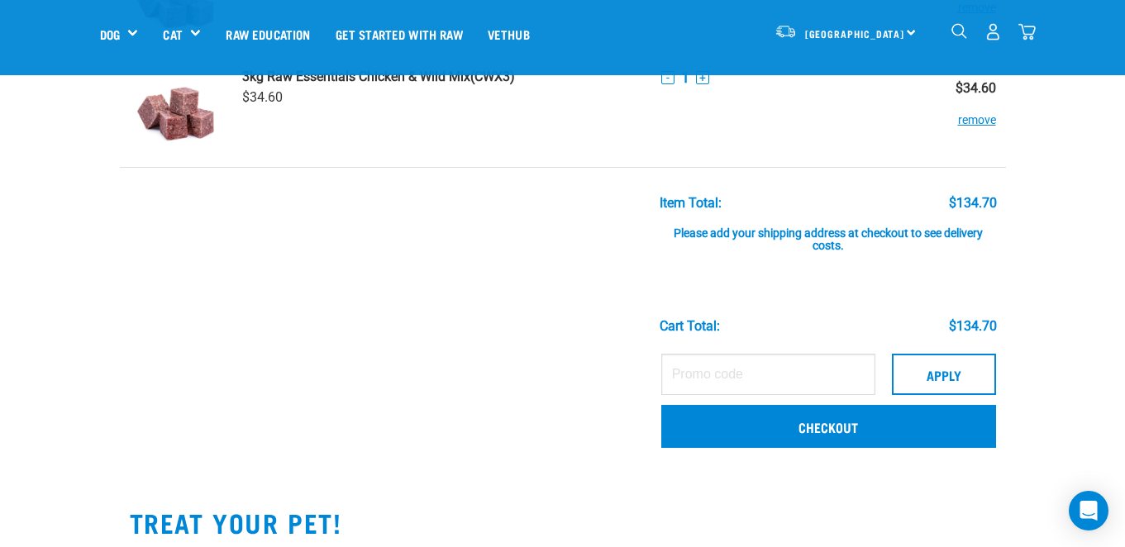
scroll to position [314, 0]
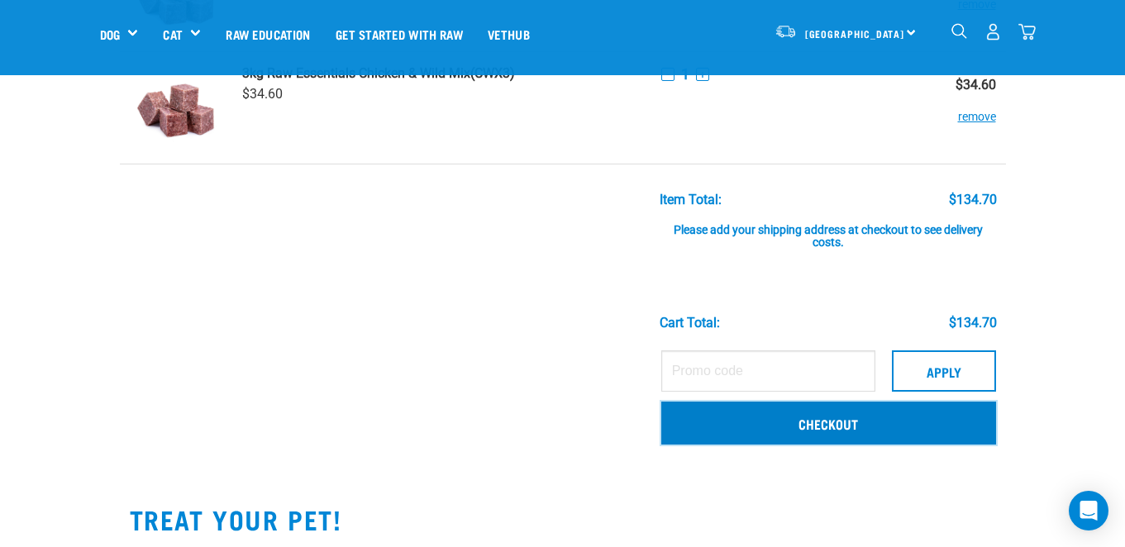
click at [798, 425] on link "Checkout" at bounding box center [828, 423] width 335 height 43
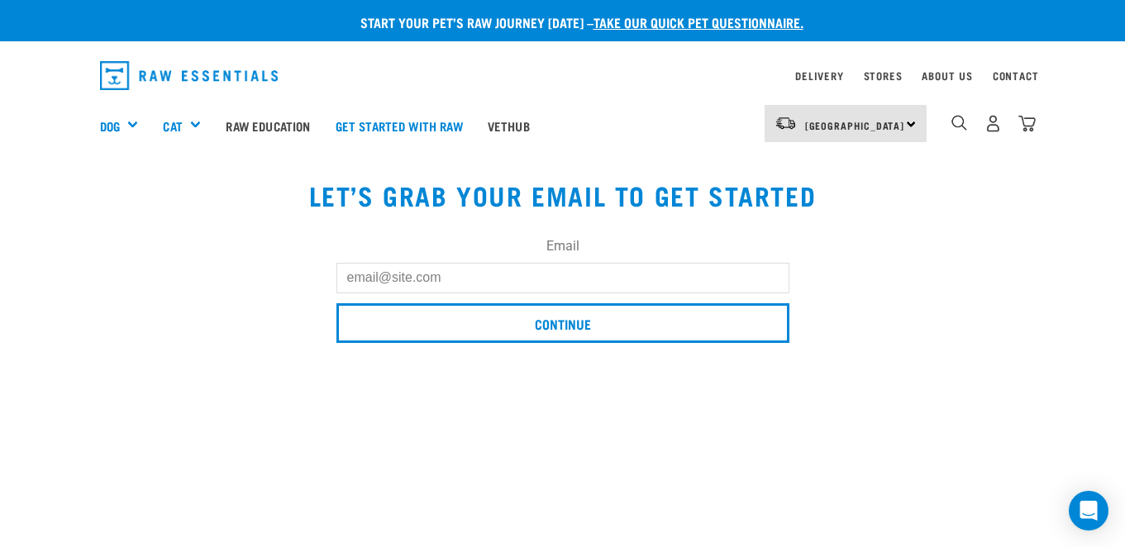
click at [544, 273] on input "Email" at bounding box center [562, 278] width 453 height 30
type input "kristina8martin@gmail.com"
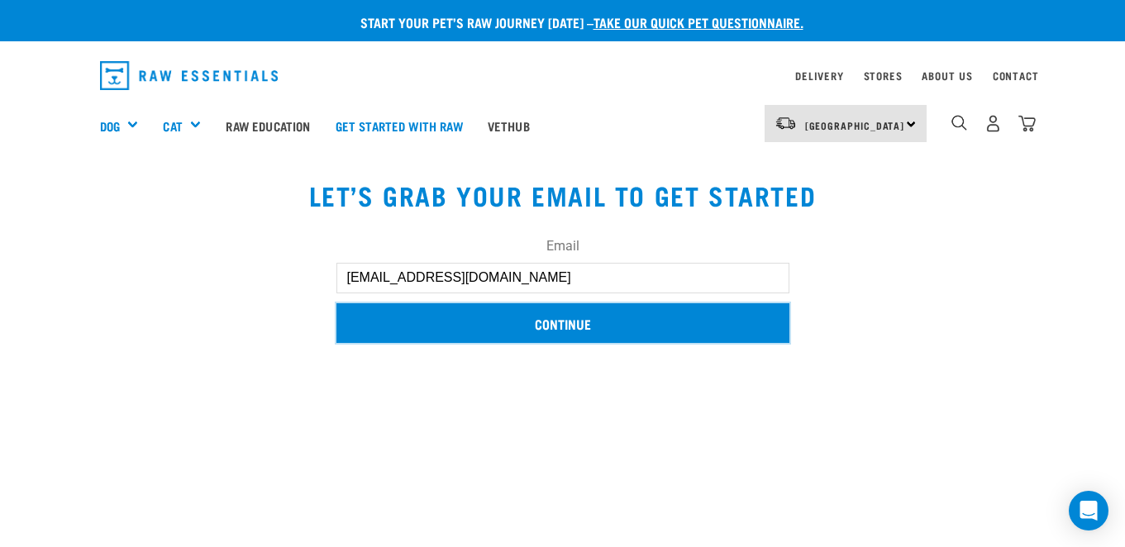
click at [578, 322] on input "Continue" at bounding box center [562, 323] width 453 height 40
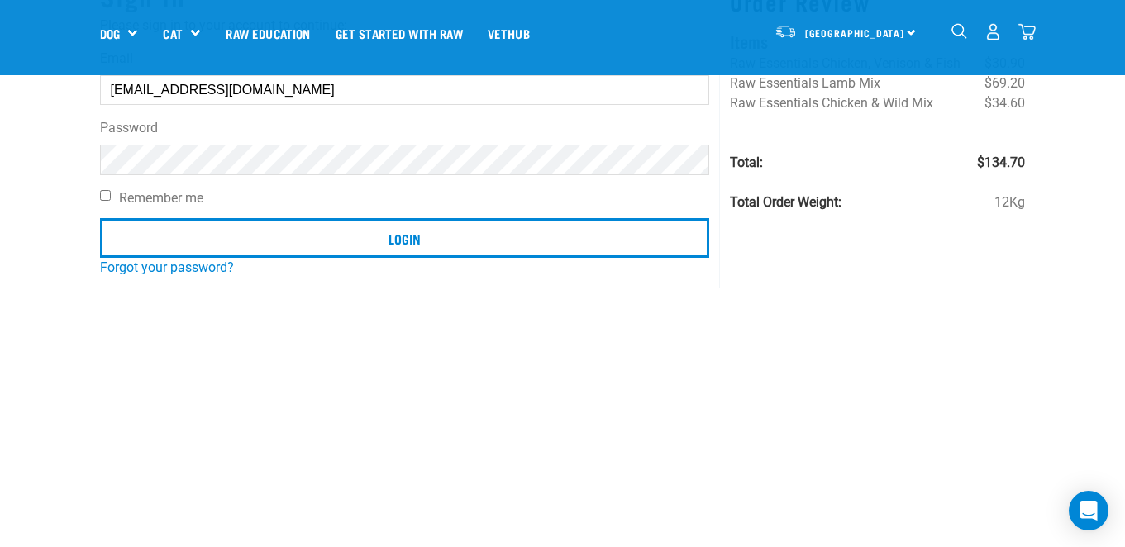
scroll to position [155, 0]
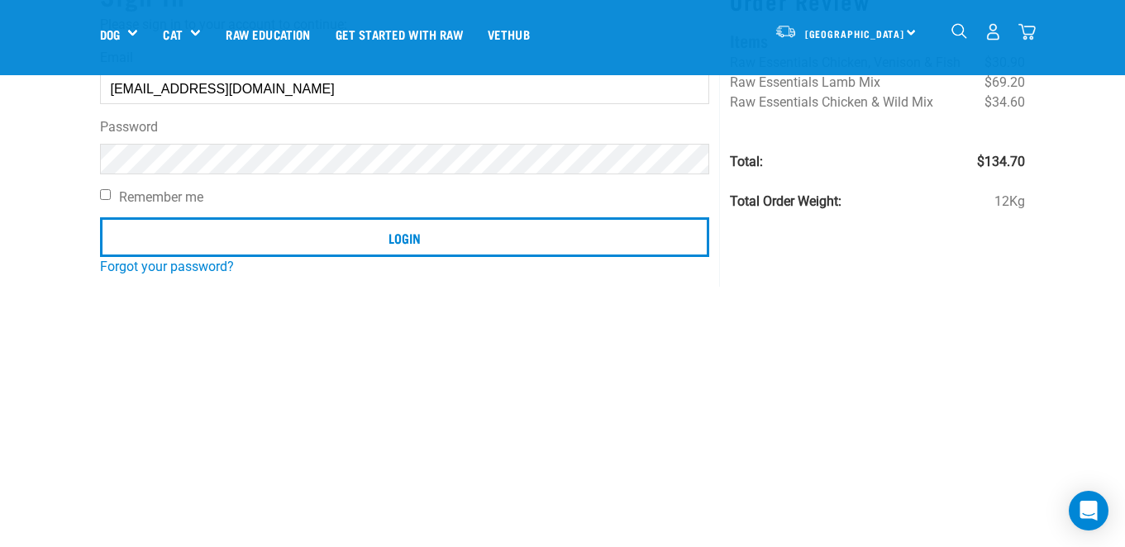
click at [184, 197] on label "Remember me" at bounding box center [405, 198] width 610 height 20
click at [111, 197] on input "Remember me" at bounding box center [105, 194] width 11 height 11
checkbox input "true"
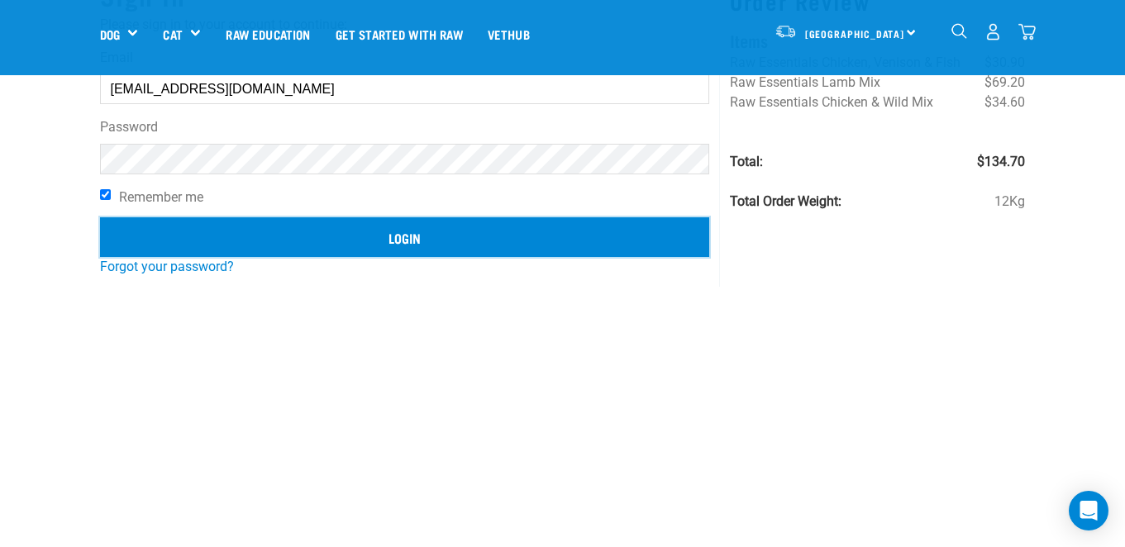
click at [402, 244] on input "Login" at bounding box center [405, 237] width 610 height 40
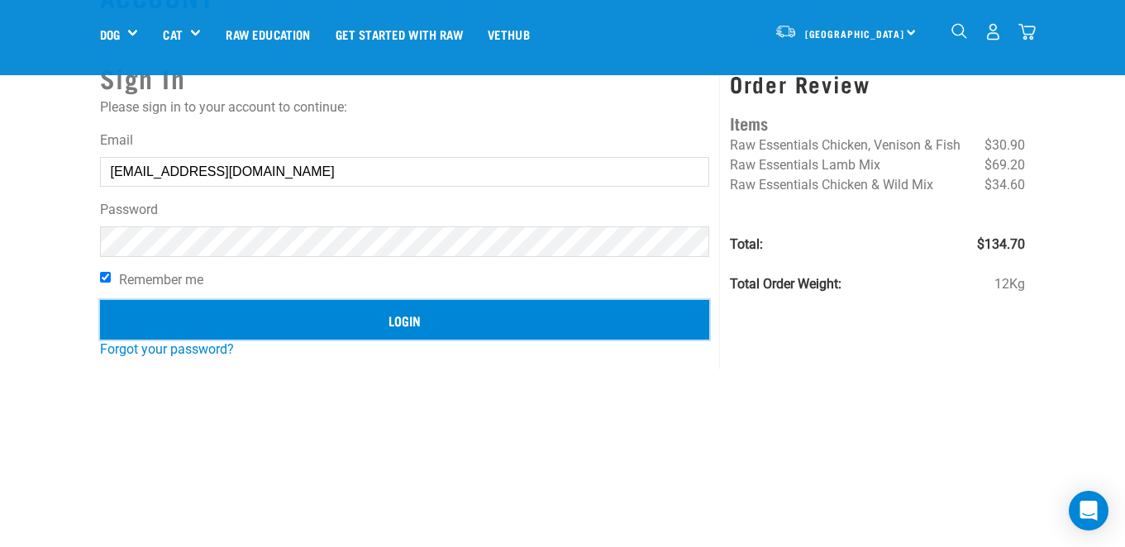
scroll to position [71, 0]
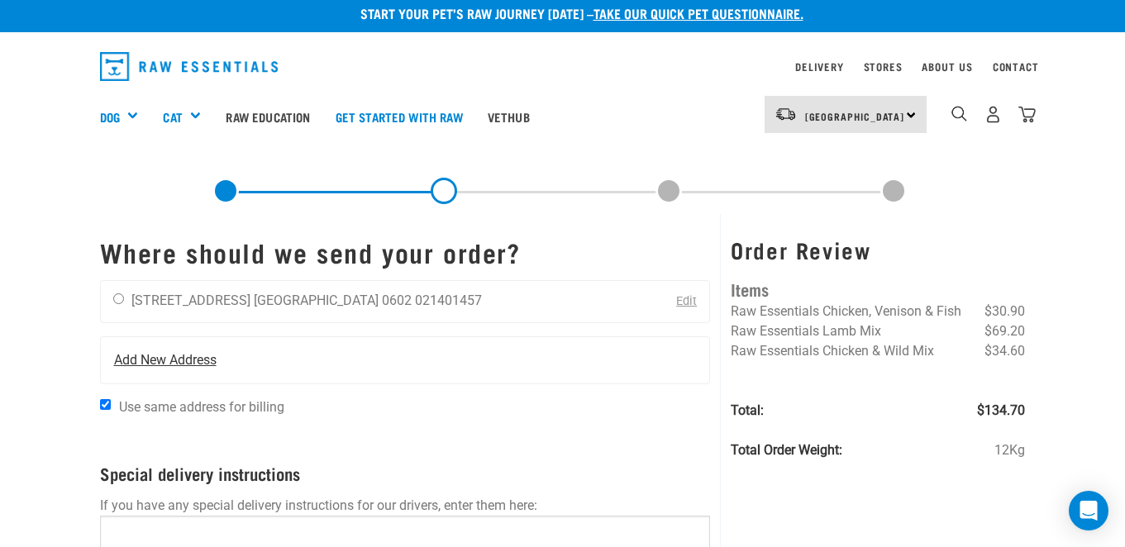
scroll to position [17, 0]
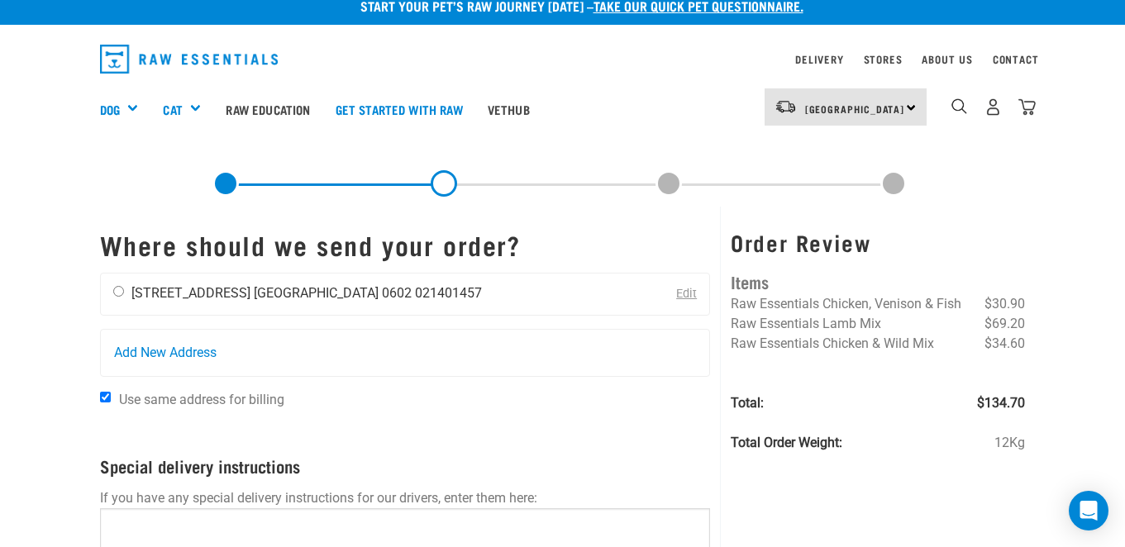
click at [119, 292] on input "radio" at bounding box center [118, 291] width 11 height 11
radio input "true"
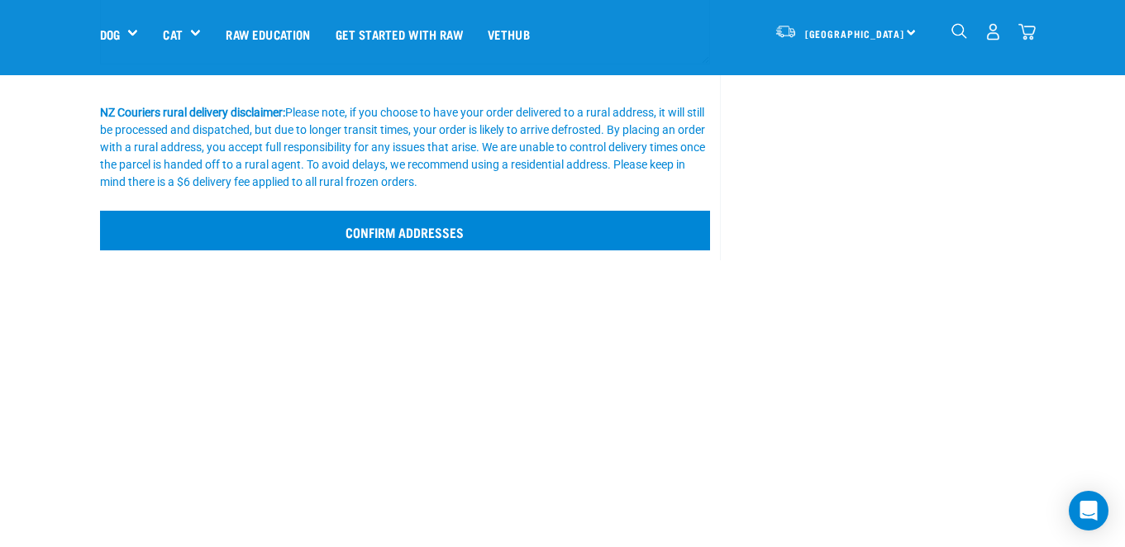
scroll to position [426, 0]
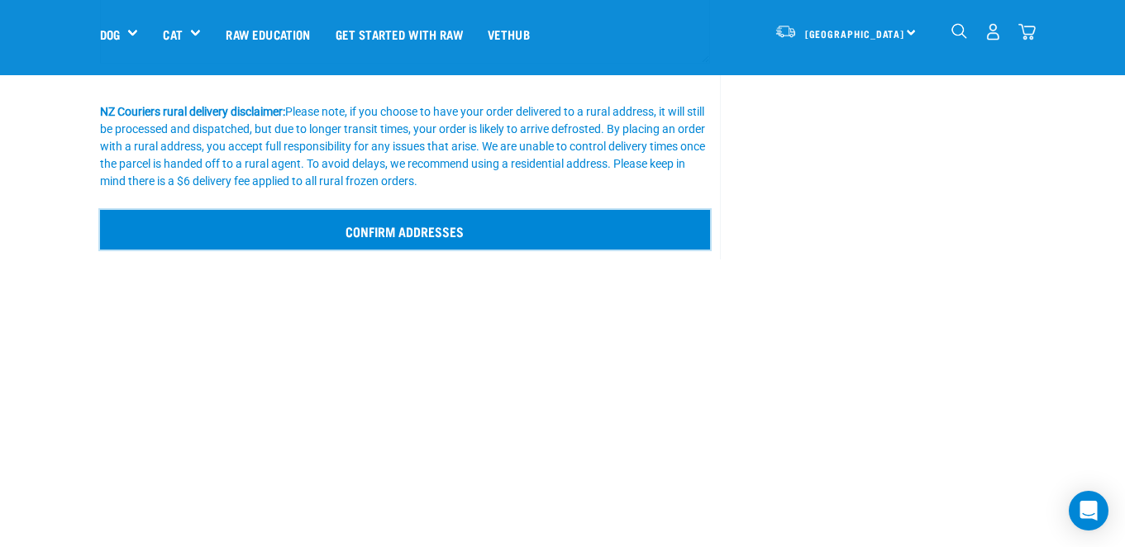
click at [458, 235] on input "Confirm addresses" at bounding box center [405, 230] width 611 height 40
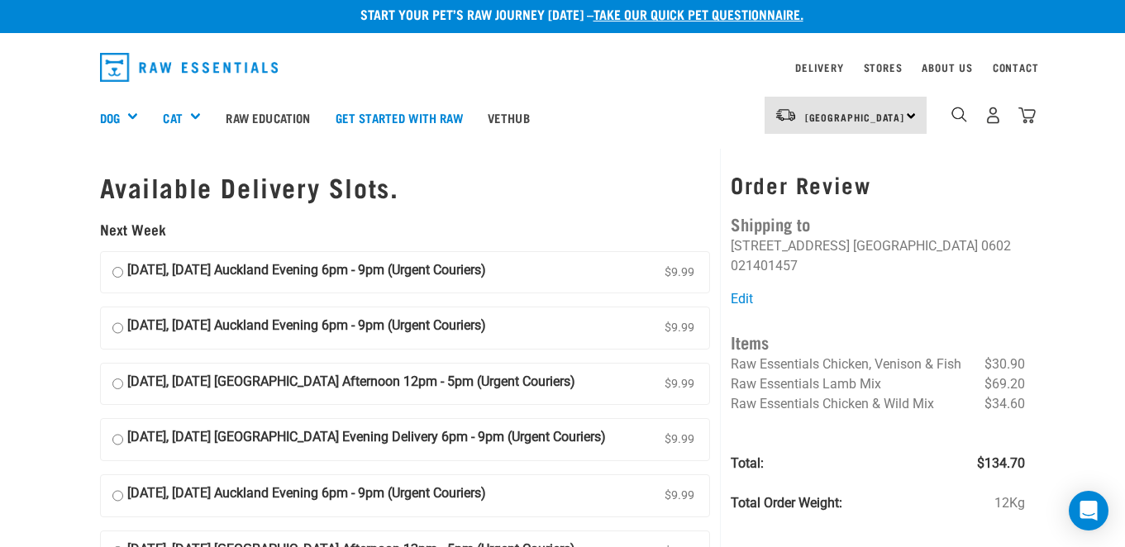
scroll to position [7, 0]
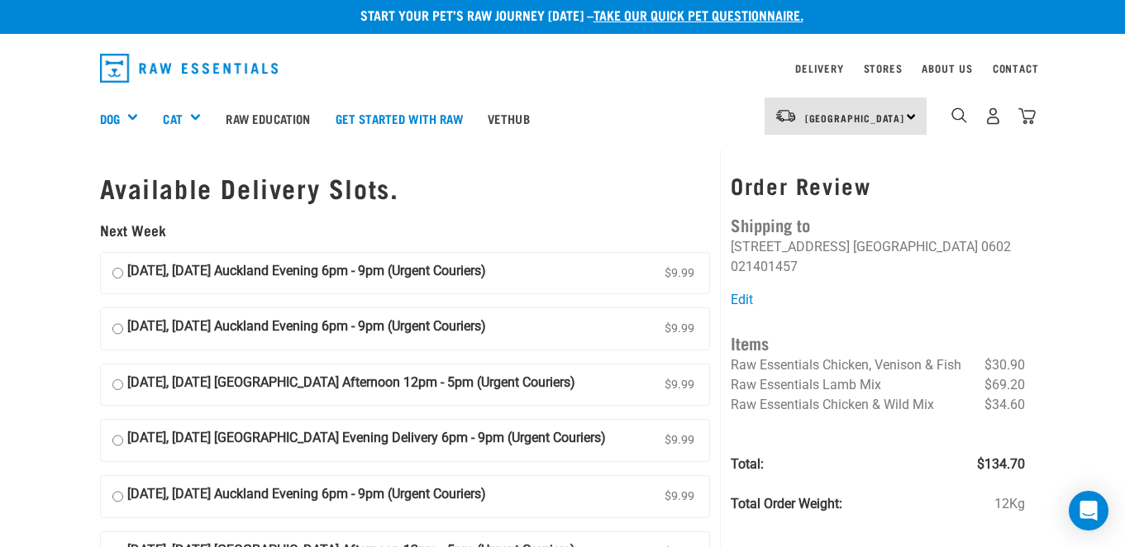
click at [120, 275] on input "[DATE], [DATE] Auckland Evening 6pm - 9pm (Urgent Couriers) $9.99" at bounding box center [117, 273] width 11 height 25
radio input "true"
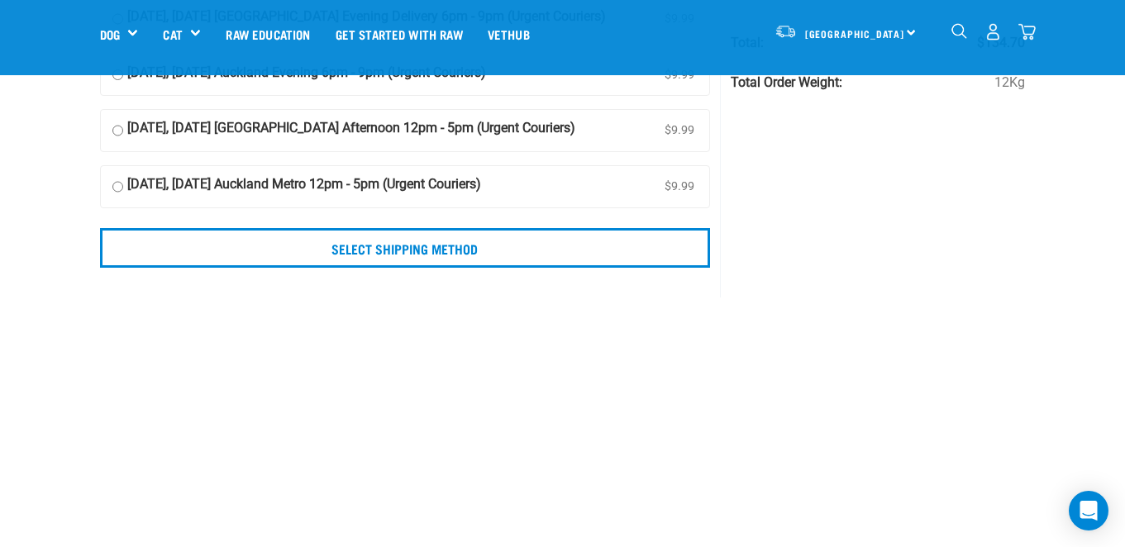
scroll to position [315, 0]
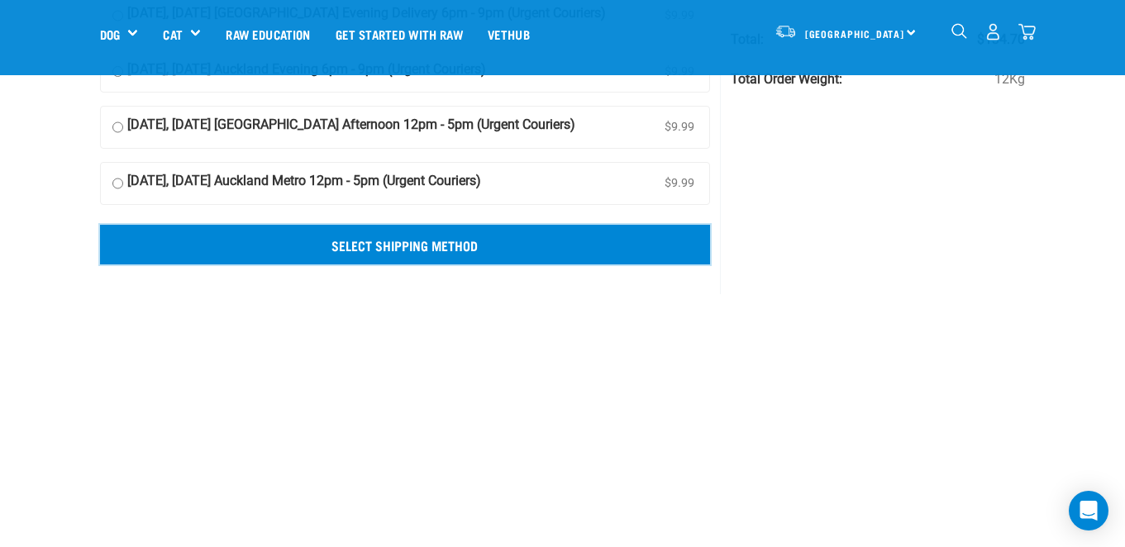
click at [286, 236] on input "Select Shipping Method" at bounding box center [405, 245] width 611 height 40
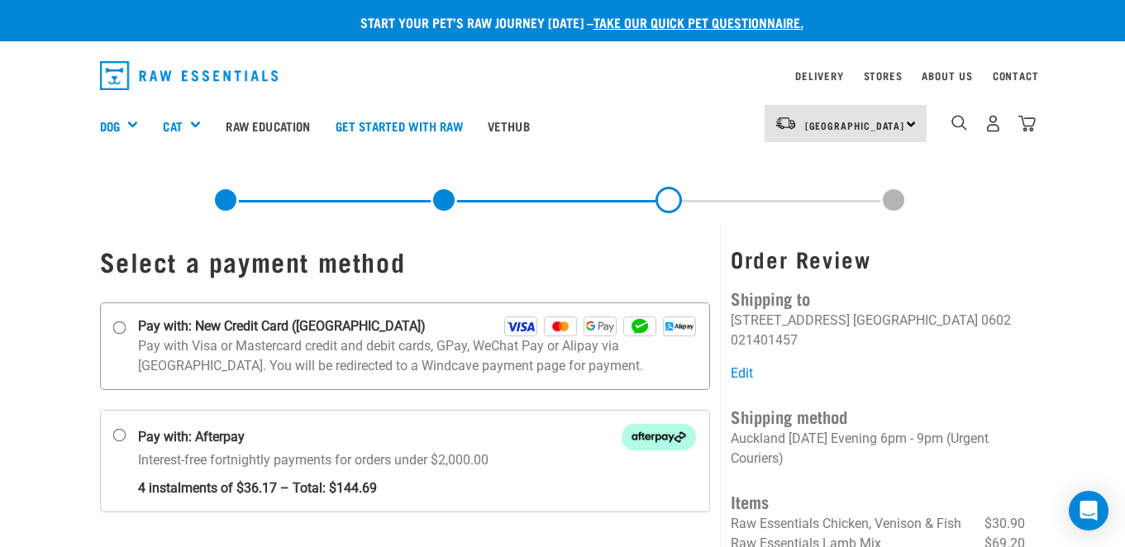
click at [214, 331] on strong "Pay with: New Credit Card ([GEOGRAPHIC_DATA])" at bounding box center [282, 326] width 288 height 20
click at [126, 331] on input "Pay with: New Credit Card ([GEOGRAPHIC_DATA])" at bounding box center [118, 327] width 13 height 13
radio input "true"
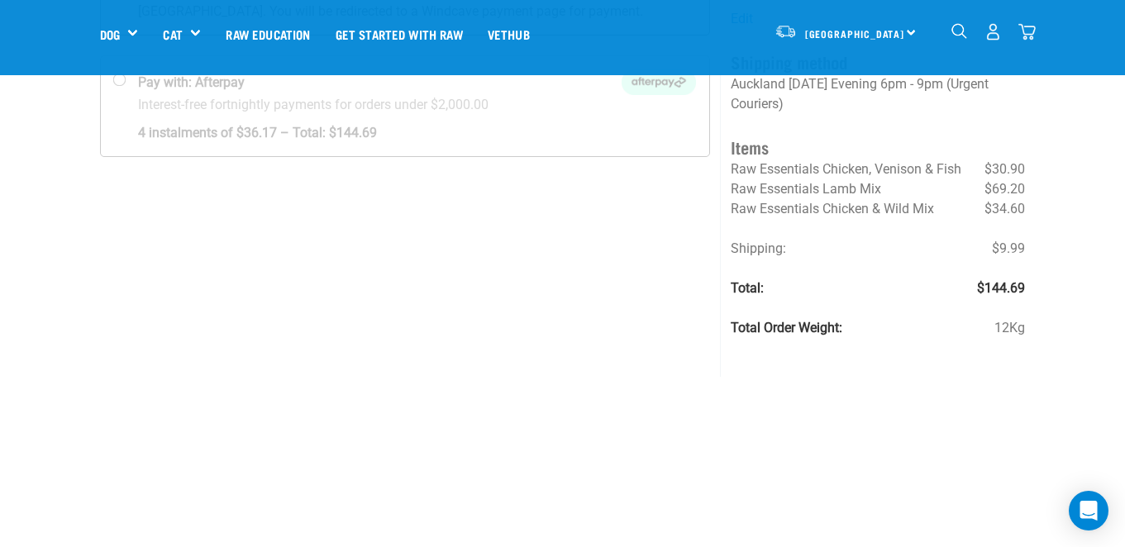
scroll to position [243, 0]
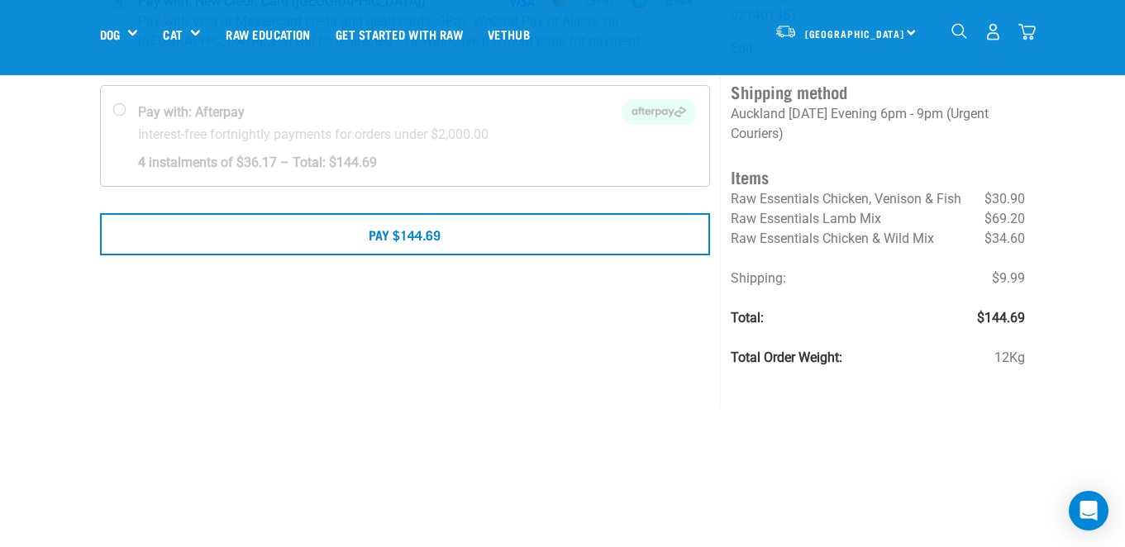
scroll to position [213, 0]
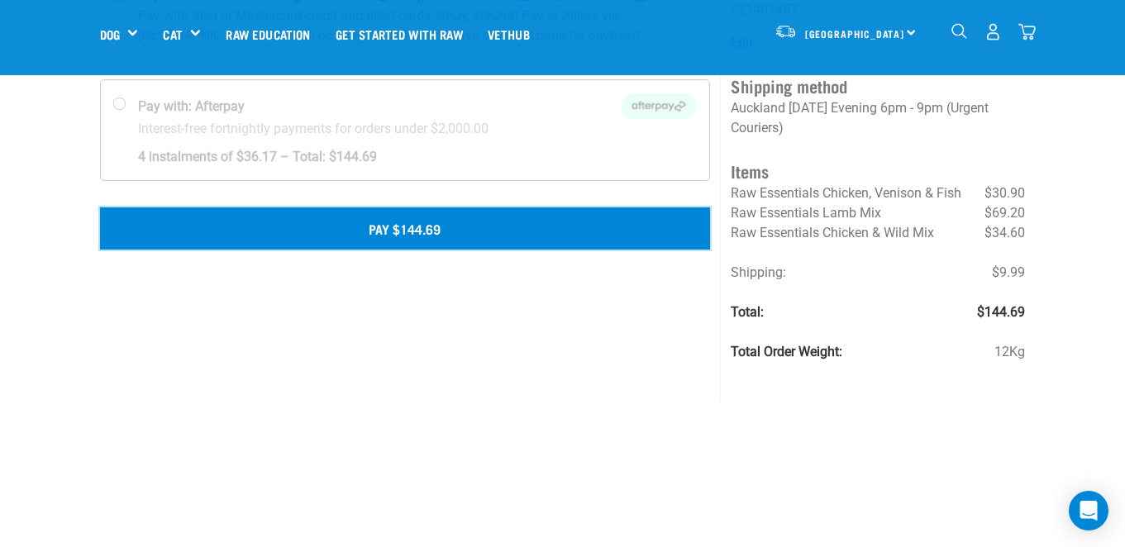
click at [388, 235] on button "Pay $144.69" at bounding box center [405, 227] width 611 height 41
